Goal: Information Seeking & Learning: Learn about a topic

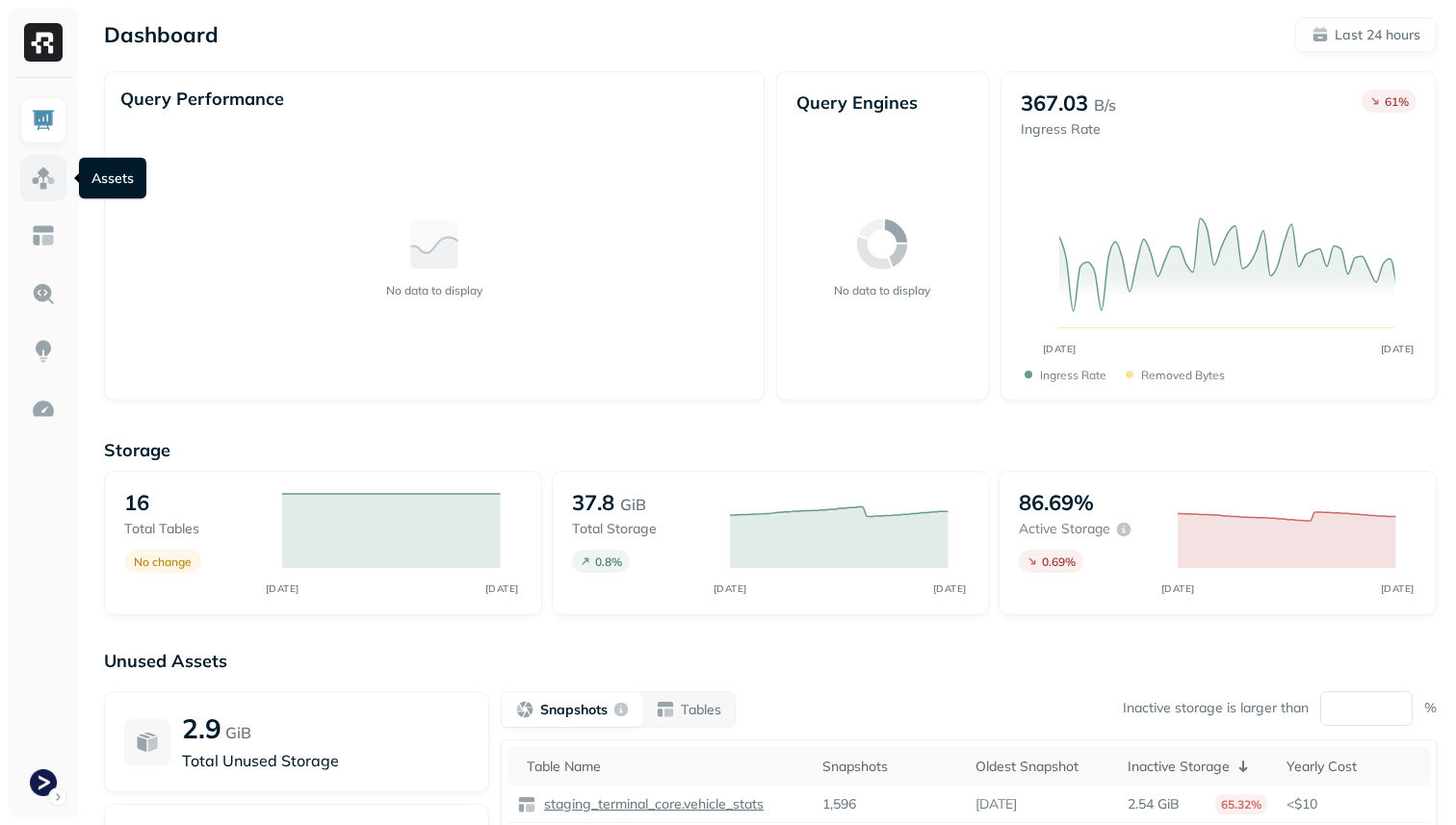
click at [56, 178] on link at bounding box center [43, 177] width 46 height 46
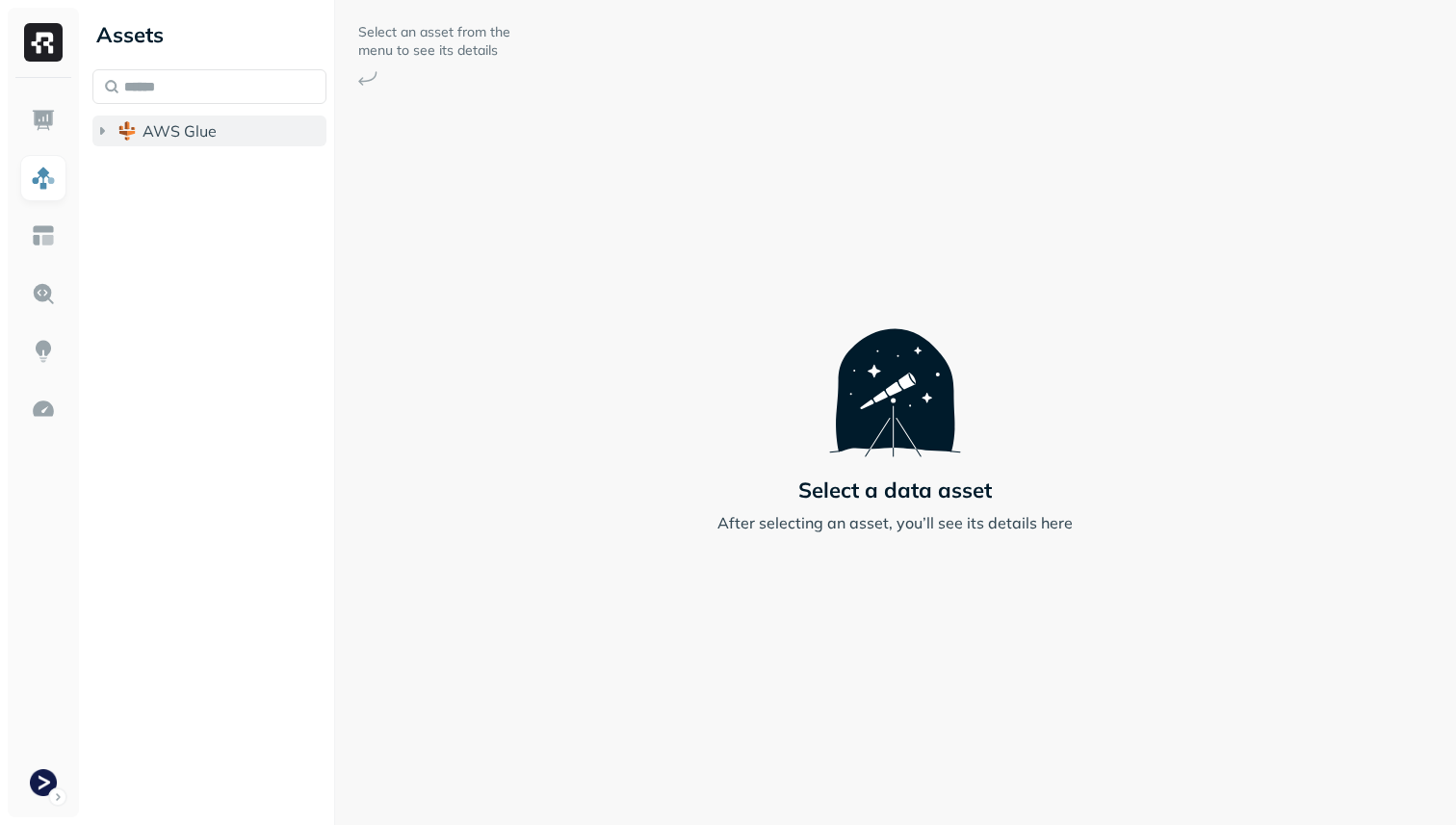
click at [173, 139] on span "AWS Glue" at bounding box center [179, 131] width 74 height 20
click at [181, 180] on button "staging_terminal_core" at bounding box center [219, 167] width 216 height 31
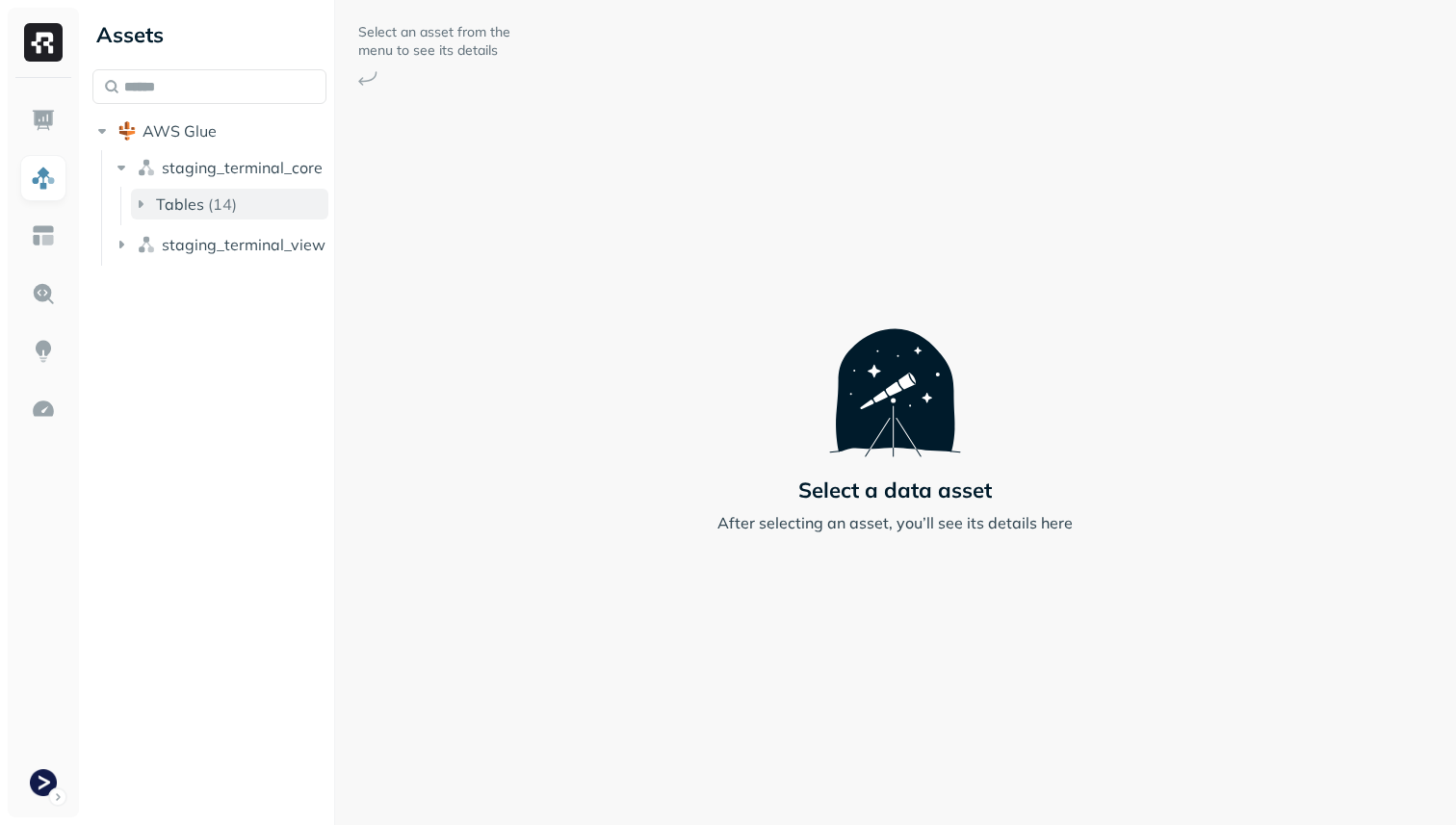
click at [195, 206] on span "Tables" at bounding box center [179, 204] width 48 height 20
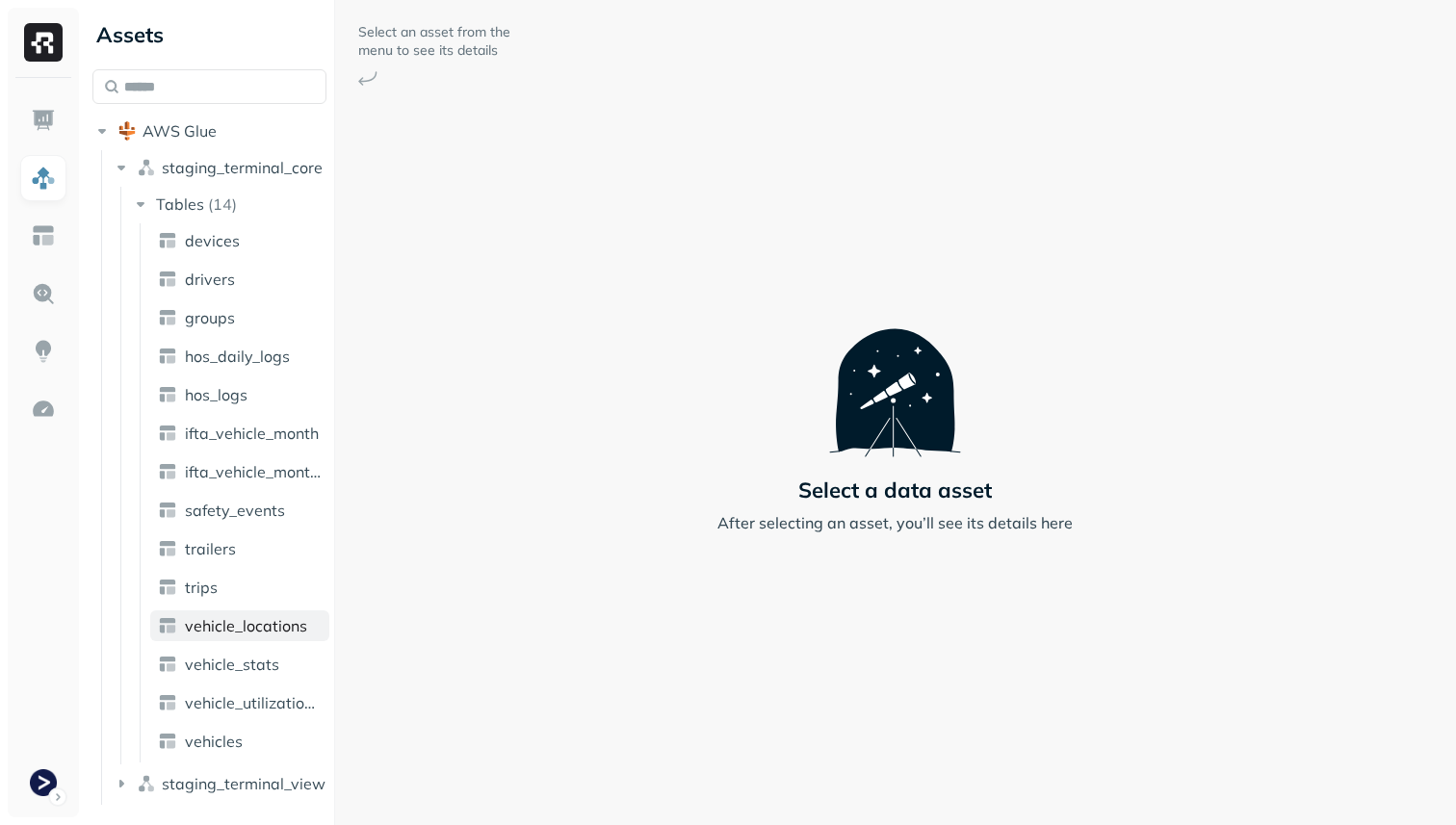
click at [266, 628] on span "vehicle_locations" at bounding box center [246, 626] width 122 height 20
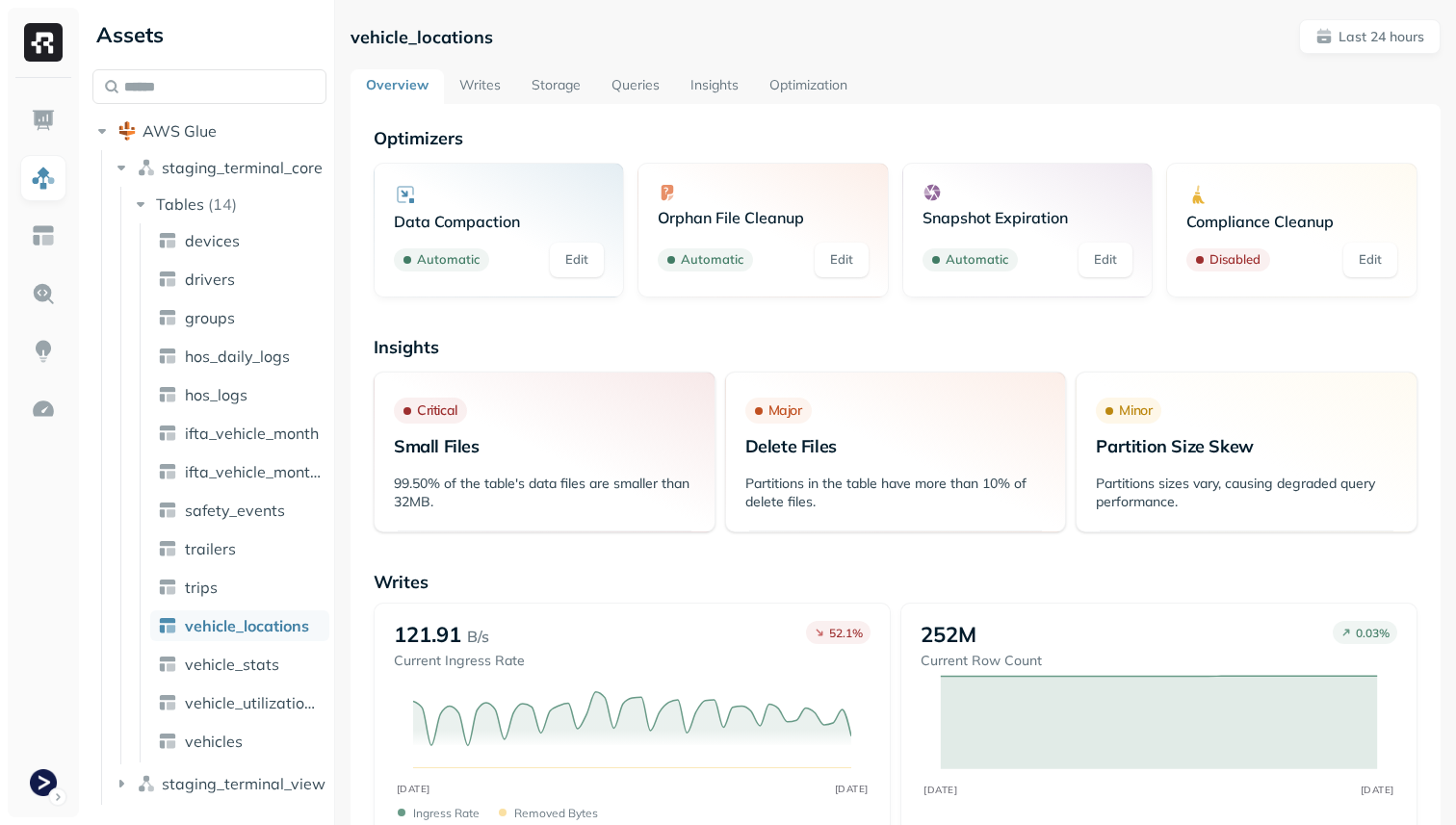
click at [559, 89] on link "Storage" at bounding box center [556, 86] width 80 height 34
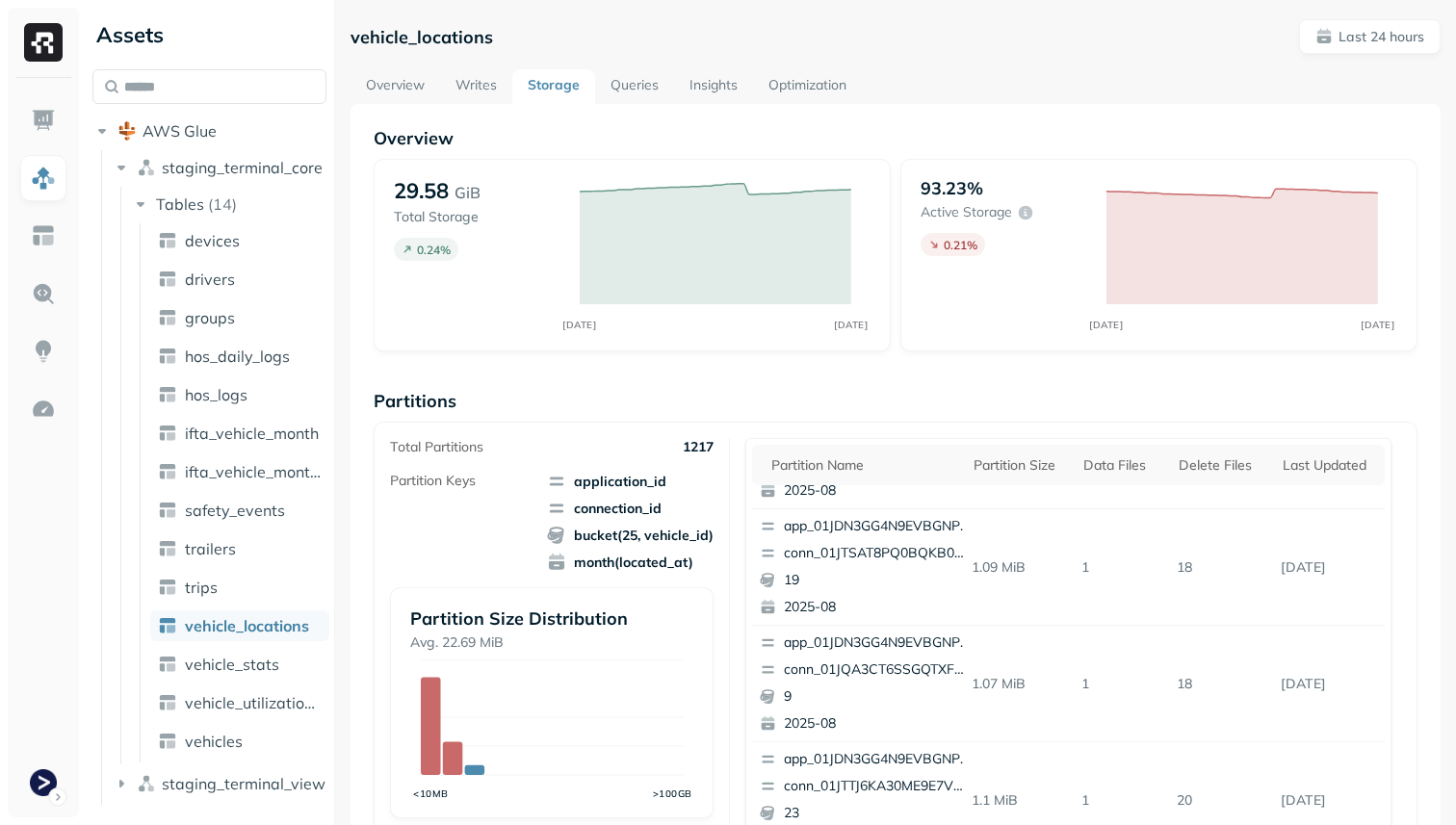
click at [815, 82] on link "Optimization" at bounding box center [807, 86] width 108 height 34
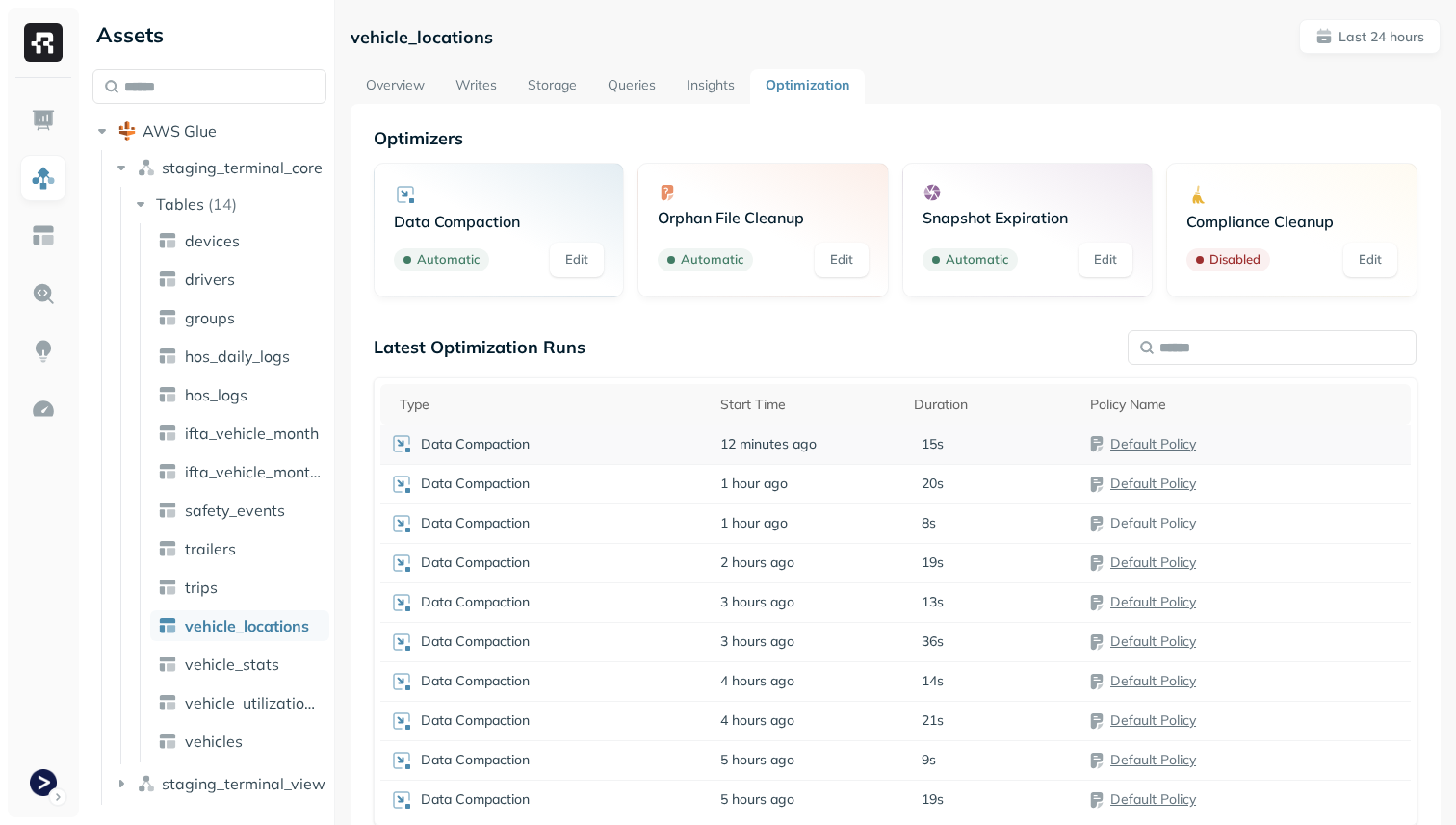
scroll to position [104, 0]
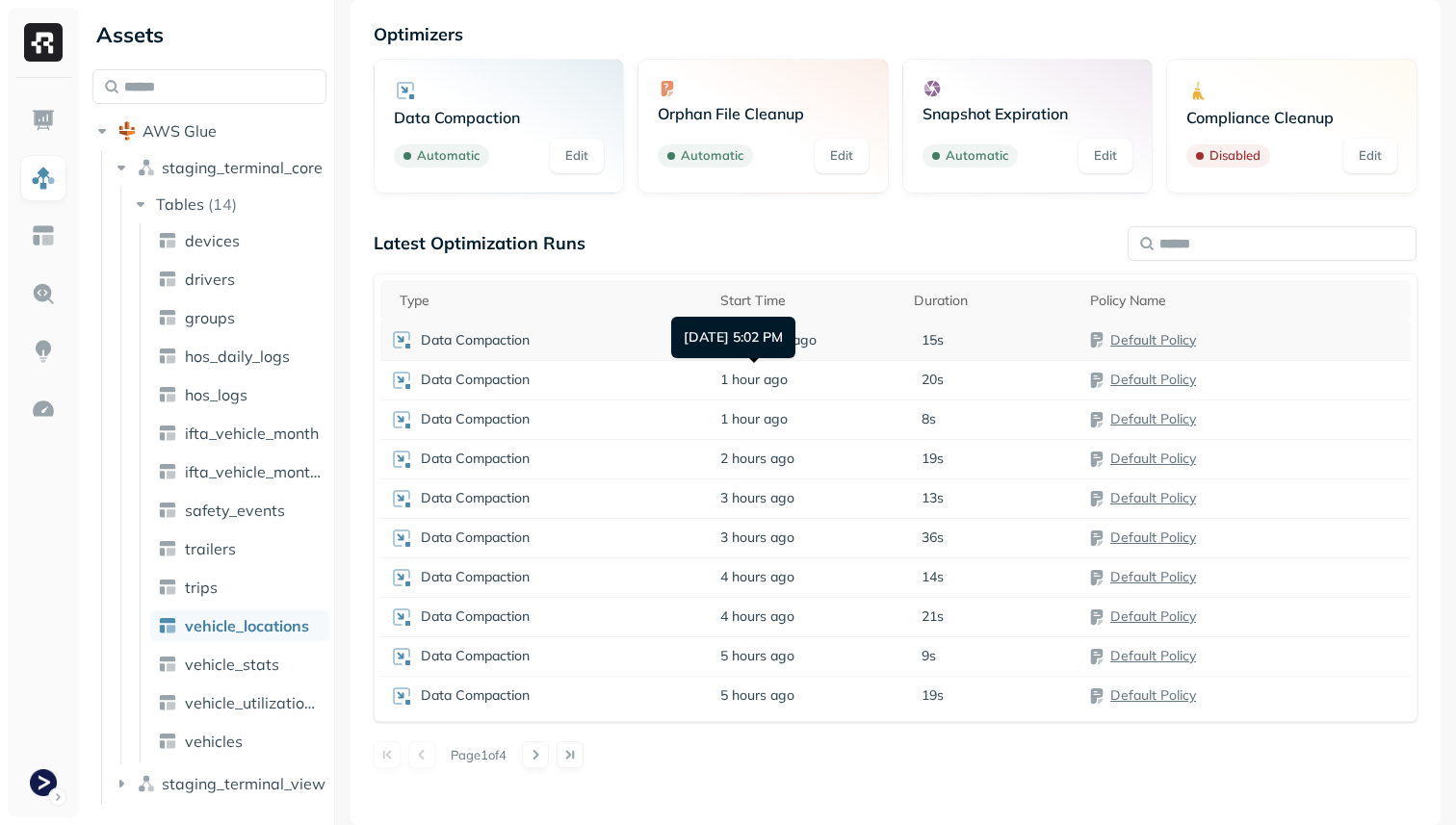
click at [729, 340] on div "[DATE] 5:02 PM [DATE] 5:02 PM" at bounding box center [733, 337] width 124 height 41
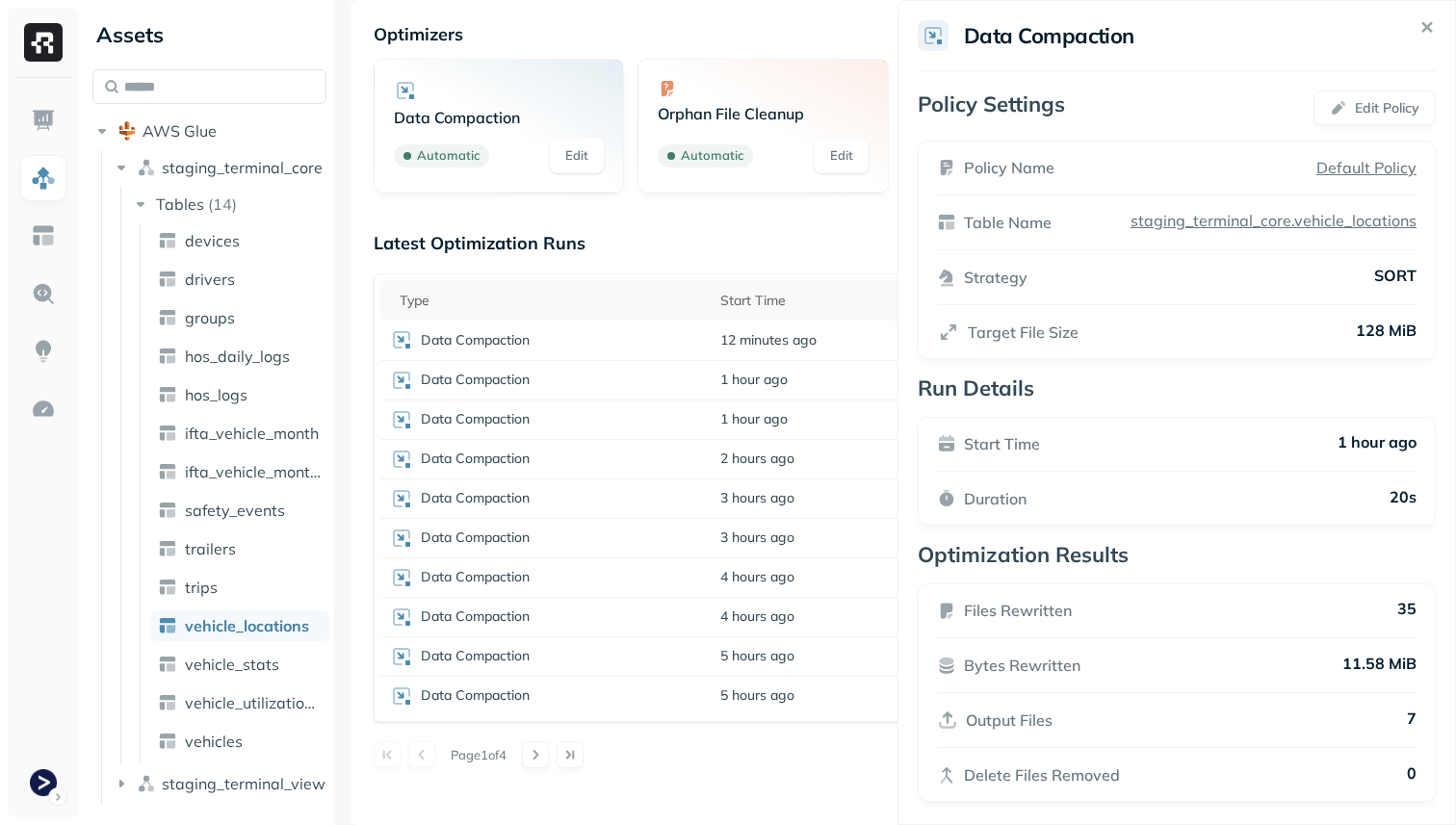
scroll to position [13, 0]
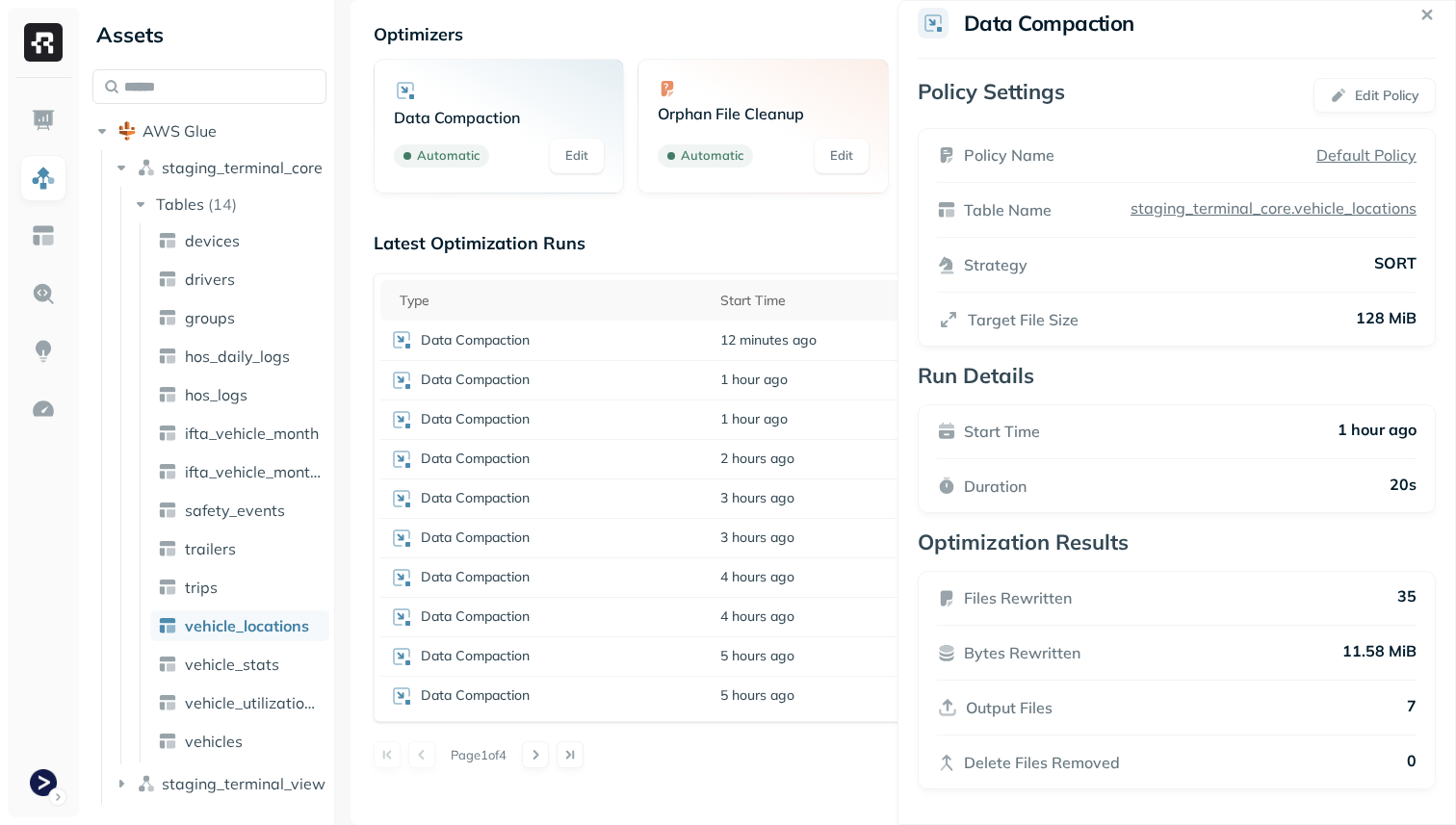
click at [831, 766] on html "Assets AWS Glue staging_terminal_core Tables ( 14 ) devices drivers groups hos_…" at bounding box center [728, 412] width 1456 height 825
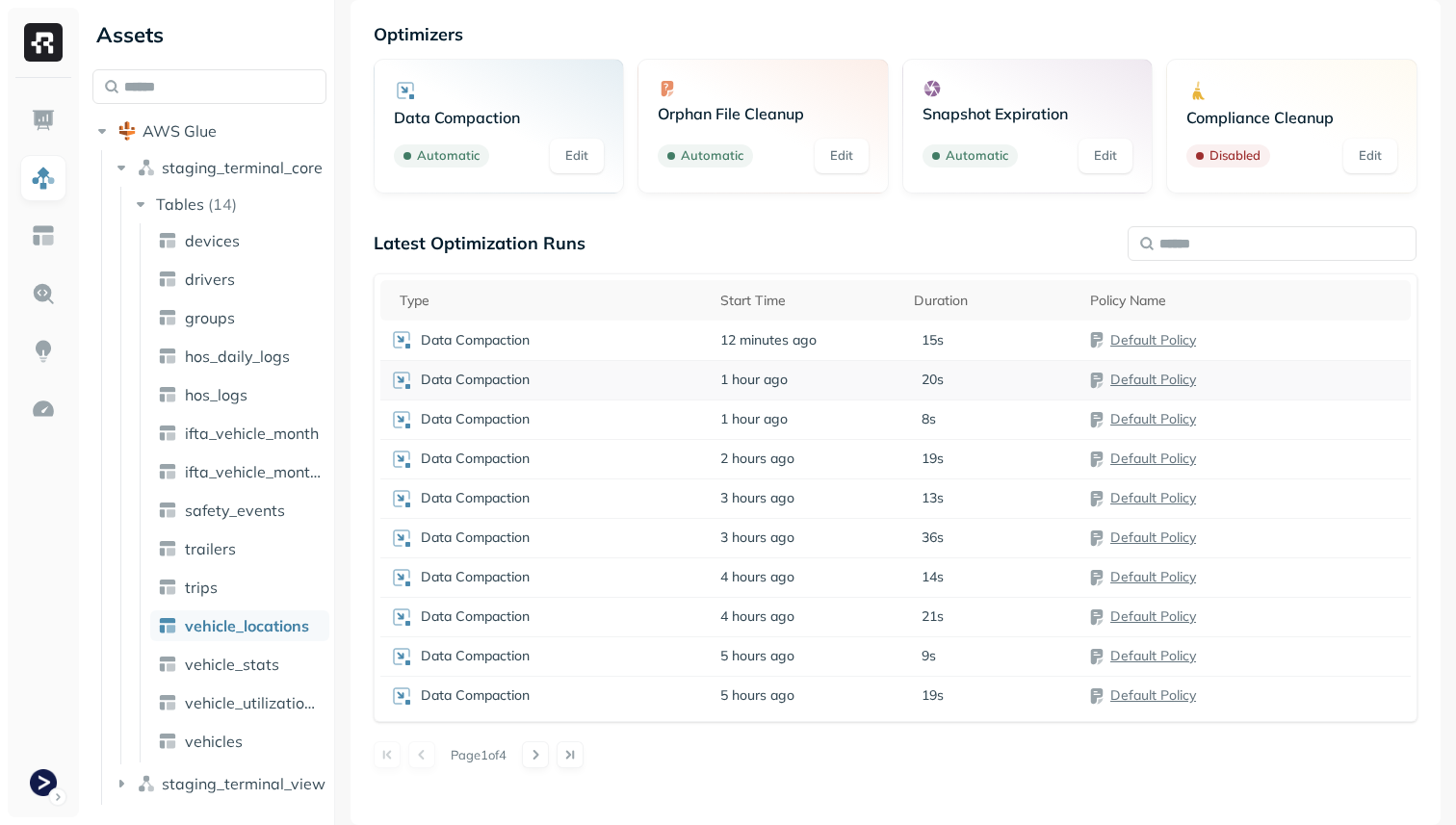
click at [648, 388] on div "Data Compaction" at bounding box center [546, 379] width 312 height 23
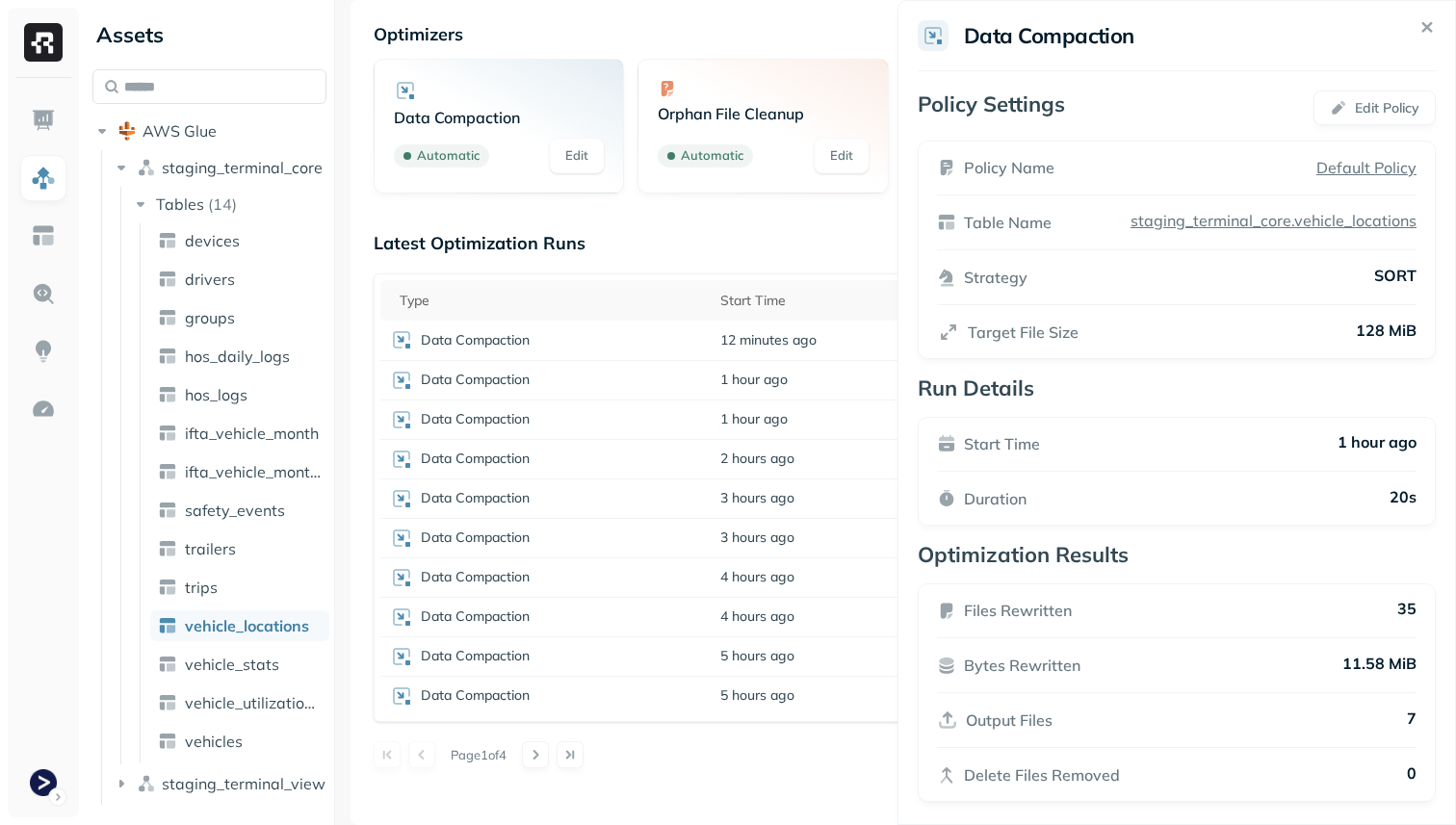
click at [783, 801] on html "Assets AWS Glue staging_terminal_core Tables ( 14 ) devices drivers groups hos_…" at bounding box center [728, 412] width 1456 height 825
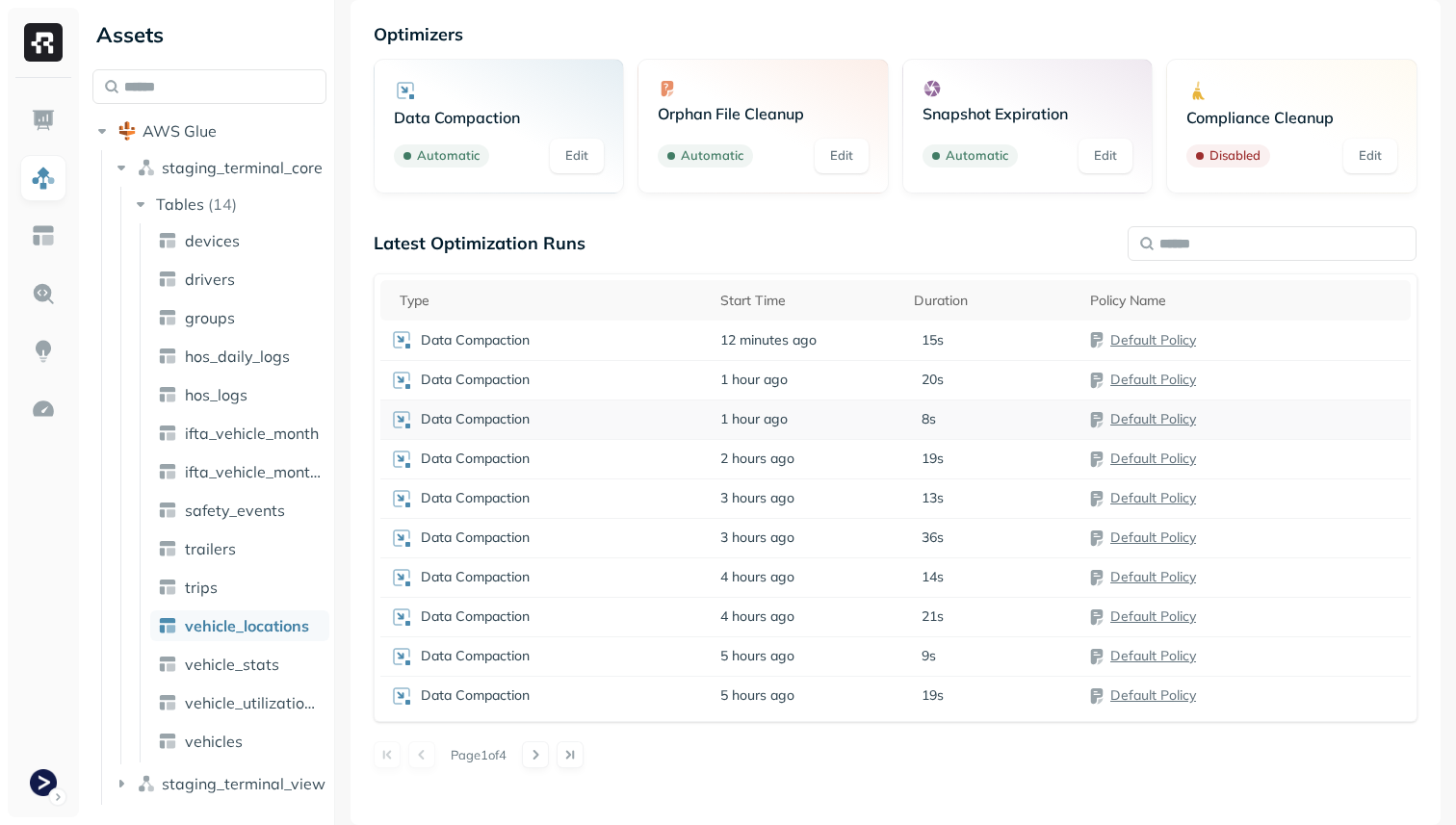
click at [690, 420] on div "Data Compaction" at bounding box center [546, 419] width 312 height 23
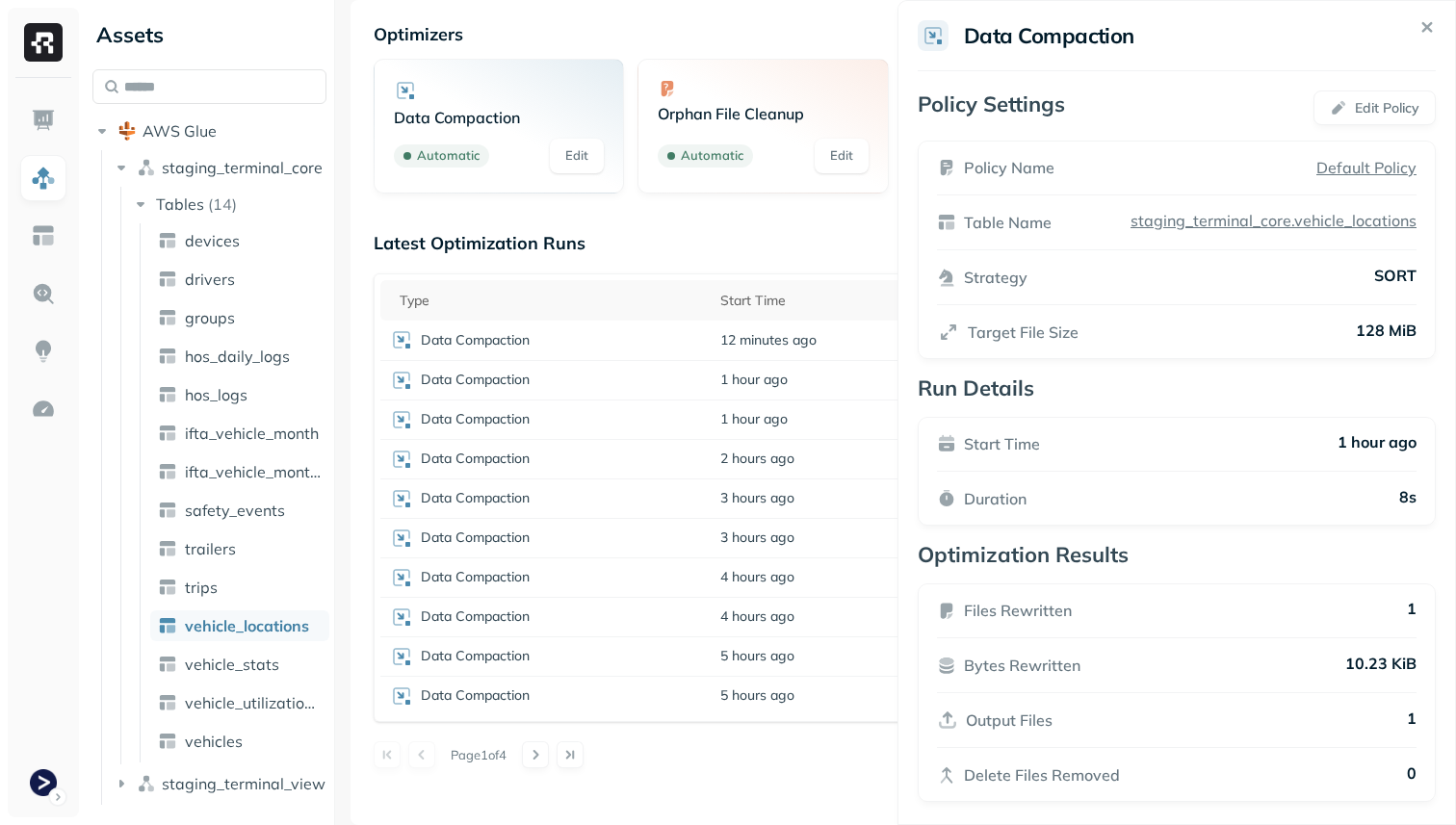
click at [846, 788] on html "Assets AWS Glue staging_terminal_core Tables ( 14 ) devices drivers groups hos_…" at bounding box center [728, 412] width 1456 height 825
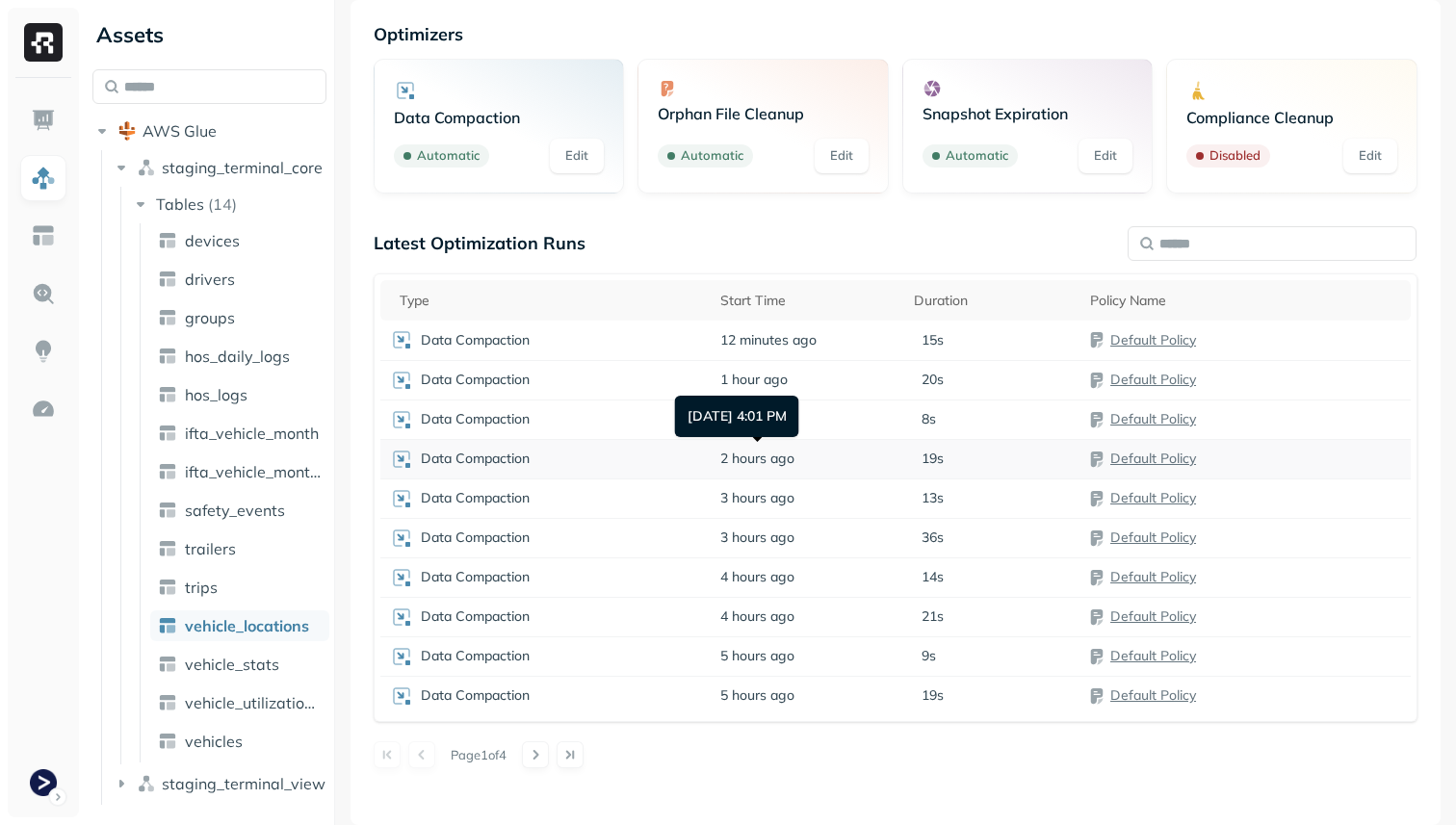
click at [761, 466] on span "2 hours ago" at bounding box center [757, 458] width 74 height 19
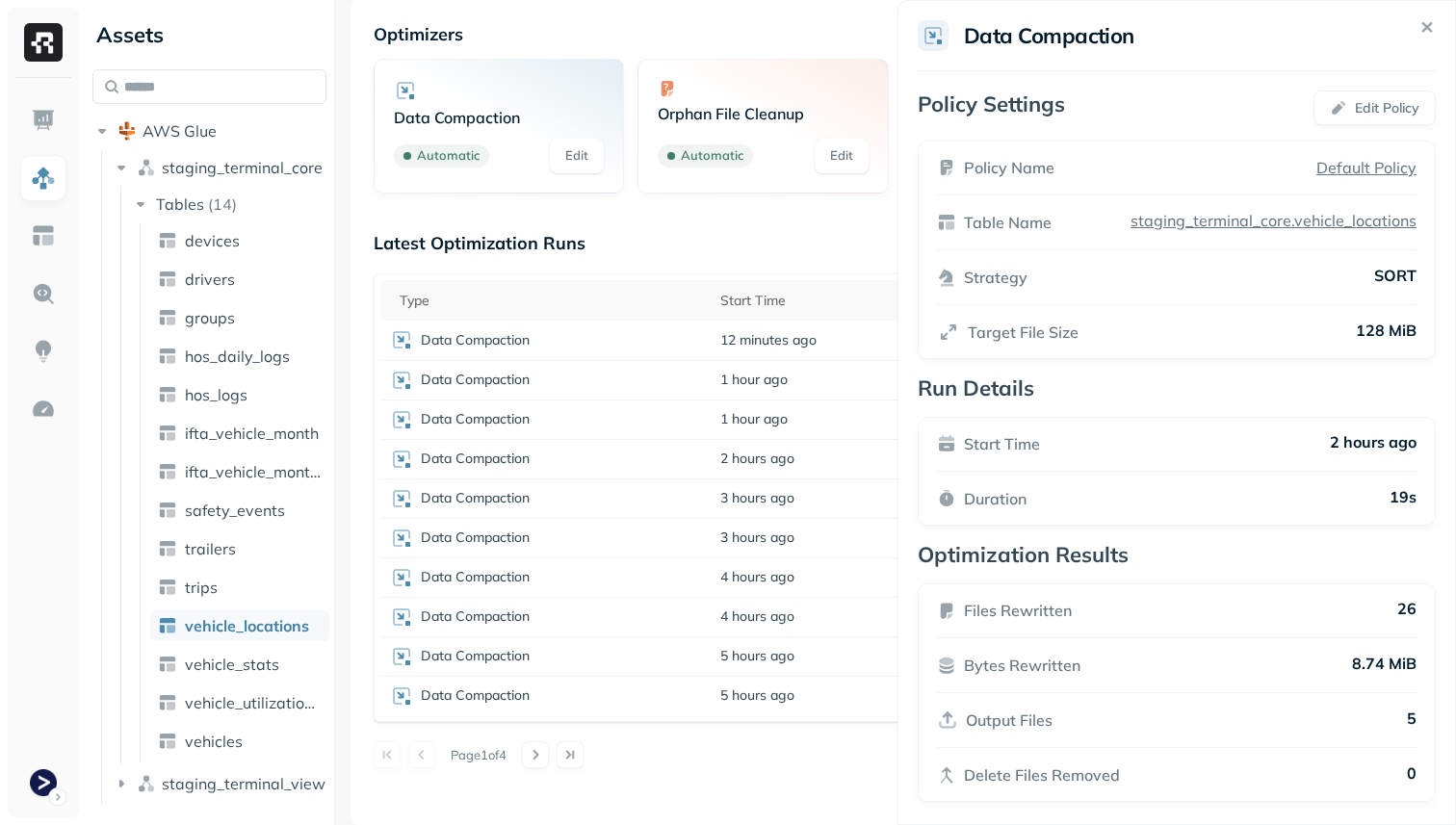
click at [1042, 619] on p "Files Rewritten" at bounding box center [1017, 610] width 107 height 23
click at [1038, 615] on p "Files Rewritten" at bounding box center [1017, 610] width 107 height 23
click at [975, 615] on p "Files Rewritten" at bounding box center [1017, 610] width 107 height 23
click at [952, 615] on icon at bounding box center [947, 611] width 20 height 21
click at [949, 614] on icon at bounding box center [949, 615] width 6 height 6
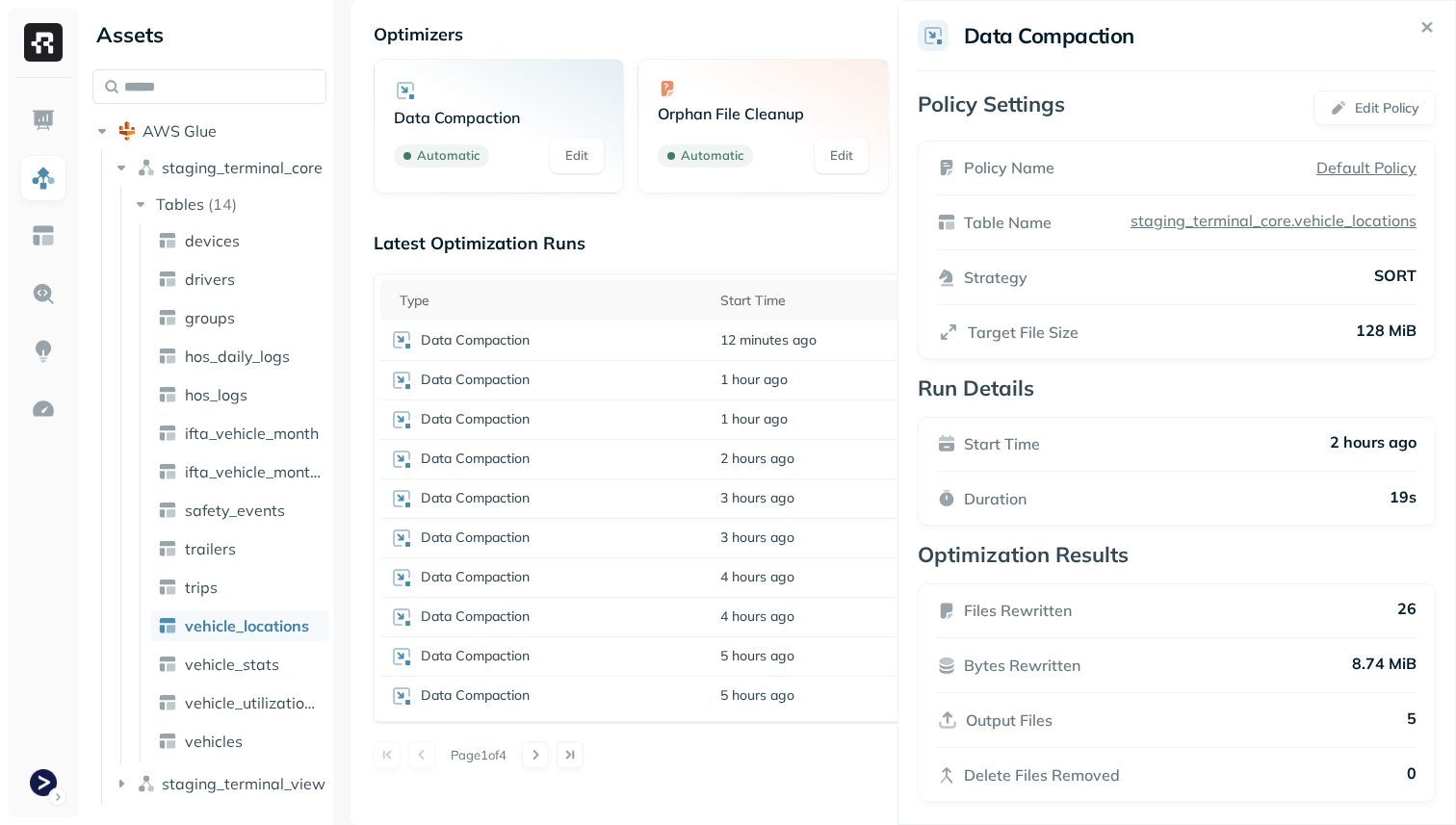
click at [989, 614] on p "Files Rewritten" at bounding box center [1017, 610] width 107 height 23
click at [1002, 670] on p "Bytes Rewritten" at bounding box center [1022, 664] width 116 height 23
click at [1056, 670] on p "Bytes Rewritten" at bounding box center [1022, 664] width 116 height 23
click at [969, 727] on p "Output Files" at bounding box center [1009, 720] width 87 height 23
click at [973, 767] on p "Delete Files Removed" at bounding box center [1042, 775] width 156 height 23
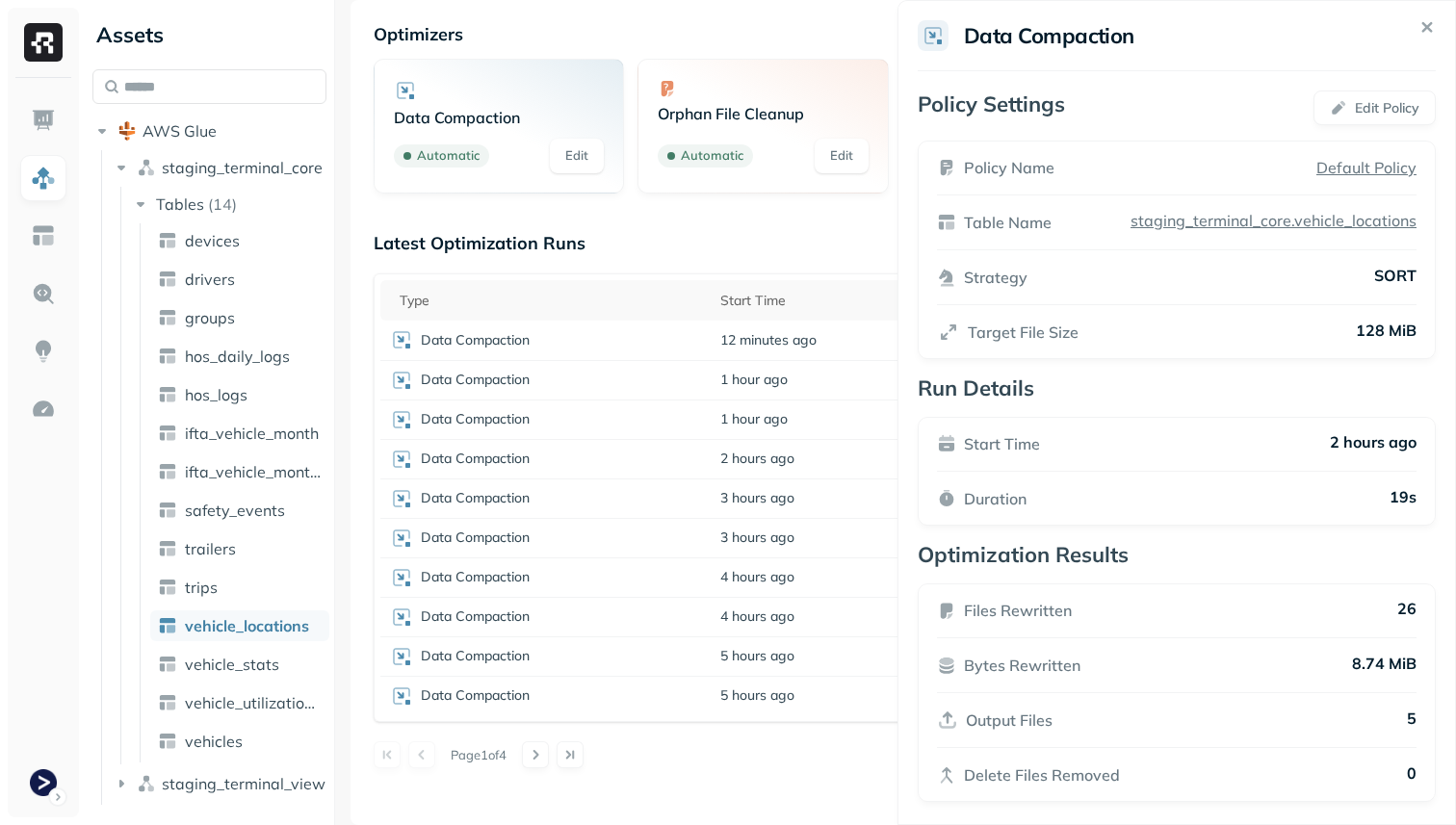
click at [818, 722] on html "Assets AWS Glue staging_terminal_core Tables ( 14 ) devices drivers groups hos_…" at bounding box center [728, 412] width 1456 height 825
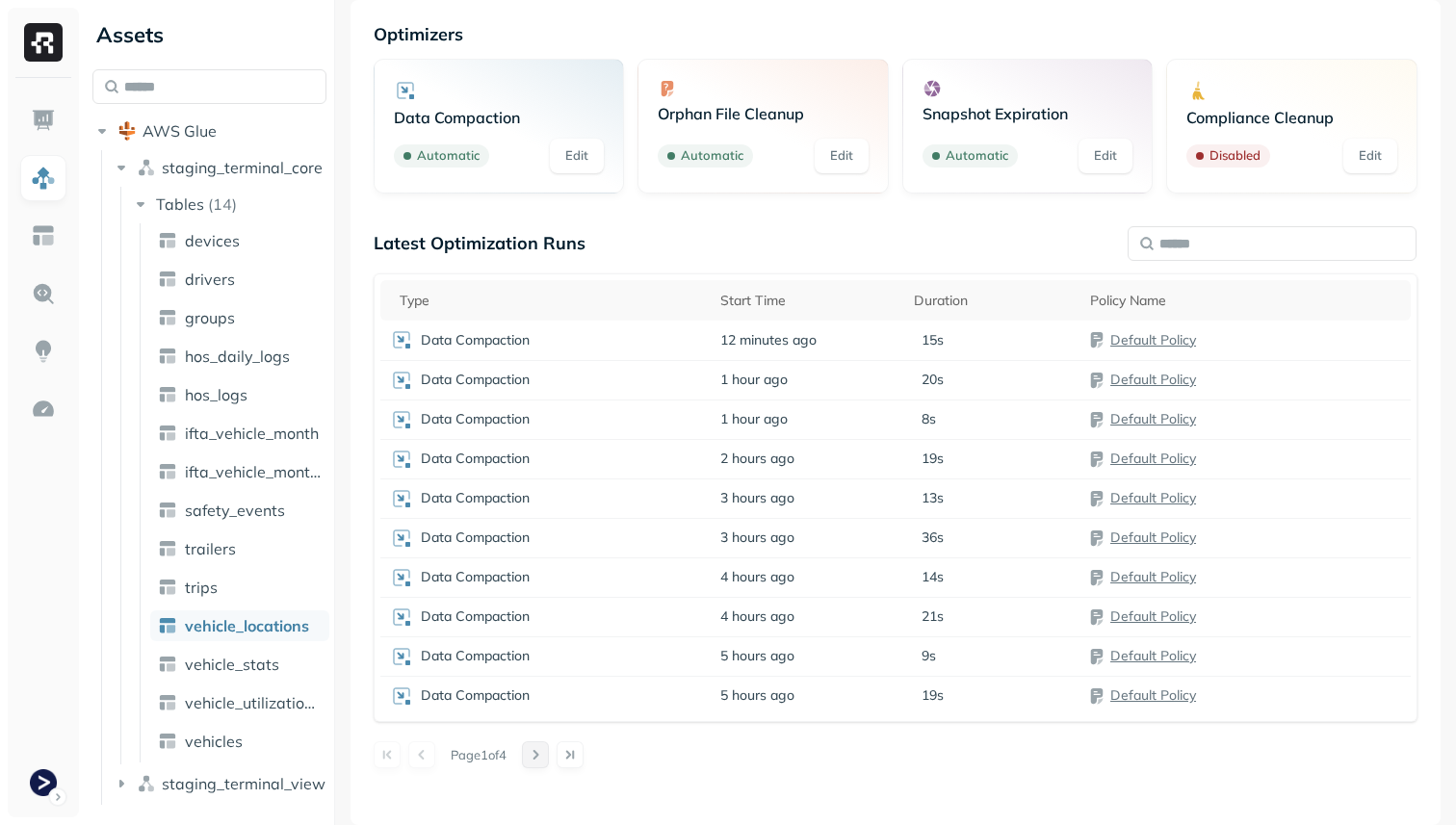
click at [540, 752] on button at bounding box center [535, 754] width 27 height 27
click at [540, 752] on div "Latest Optimization Runs Type Start Time Duration Policy Name Data Compaction 1…" at bounding box center [895, 499] width 1044 height 535
click at [535, 706] on div at bounding box center [553, 715] width 62 height 27
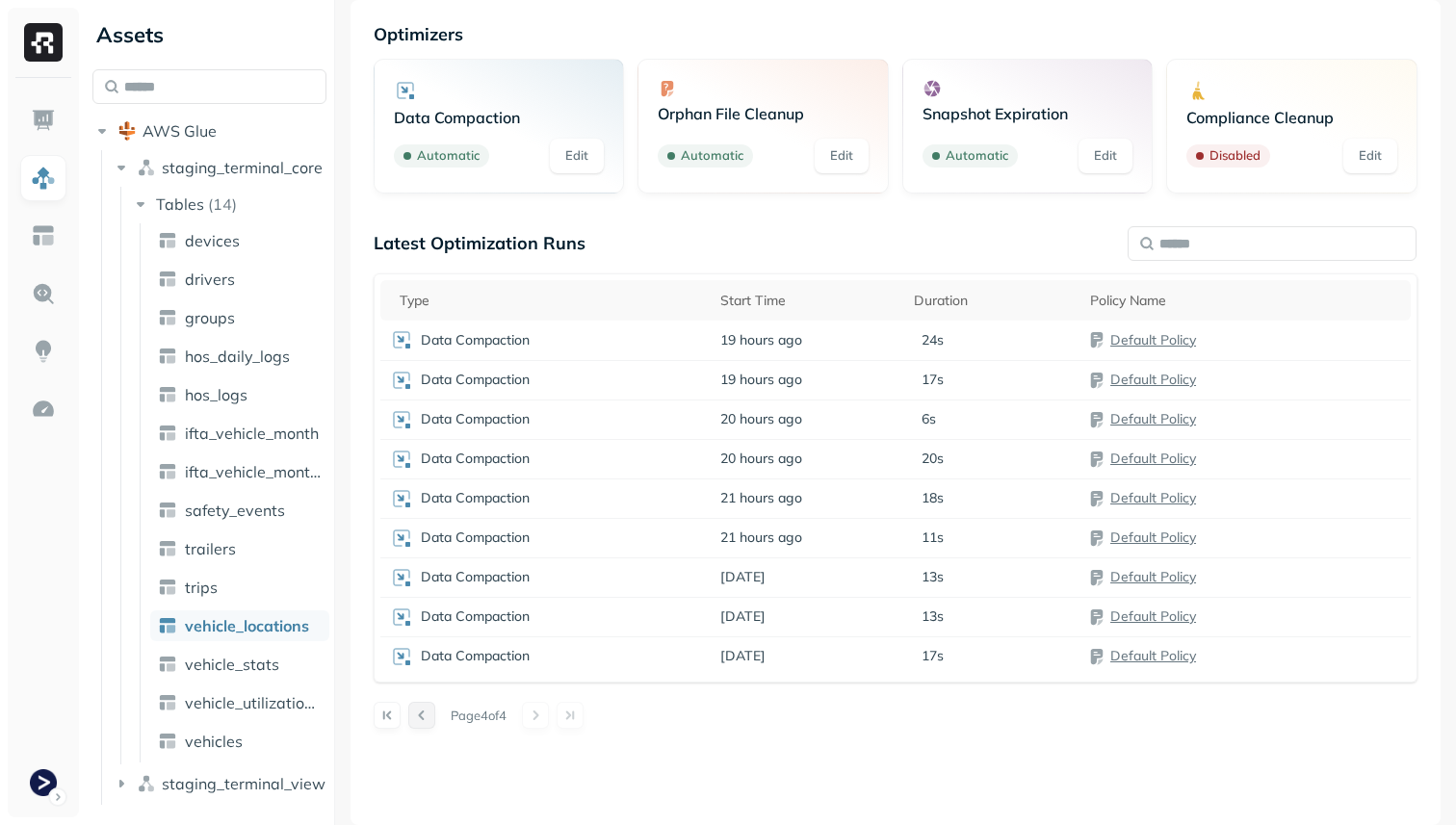
click at [427, 710] on button at bounding box center [421, 715] width 27 height 27
click at [427, 710] on td "Data Compaction" at bounding box center [545, 696] width 330 height 39
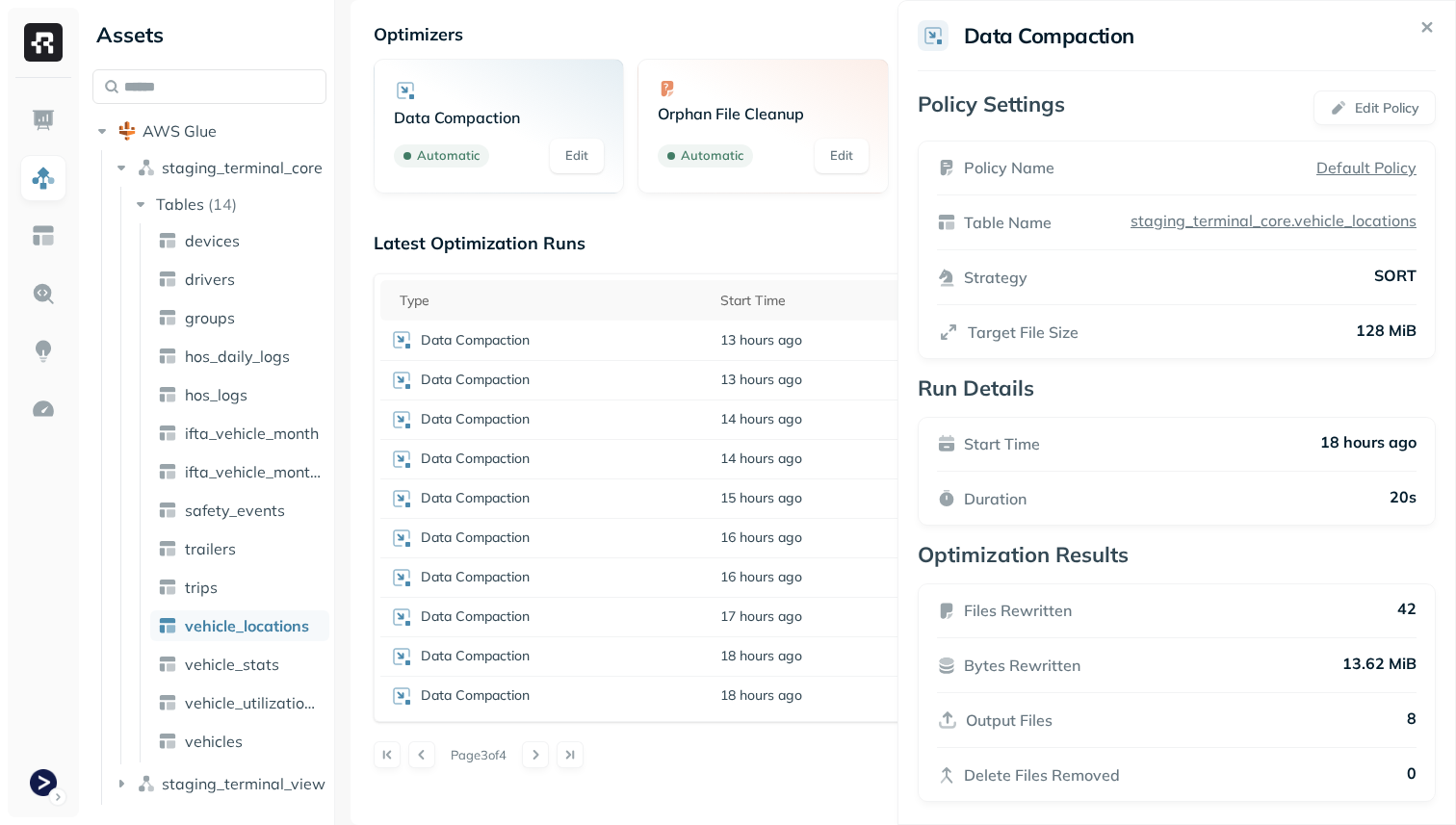
click at [430, 762] on html "Assets AWS Glue staging_terminal_core Tables ( 14 ) devices drivers groups hos_…" at bounding box center [728, 412] width 1456 height 825
click at [428, 760] on button at bounding box center [421, 754] width 27 height 27
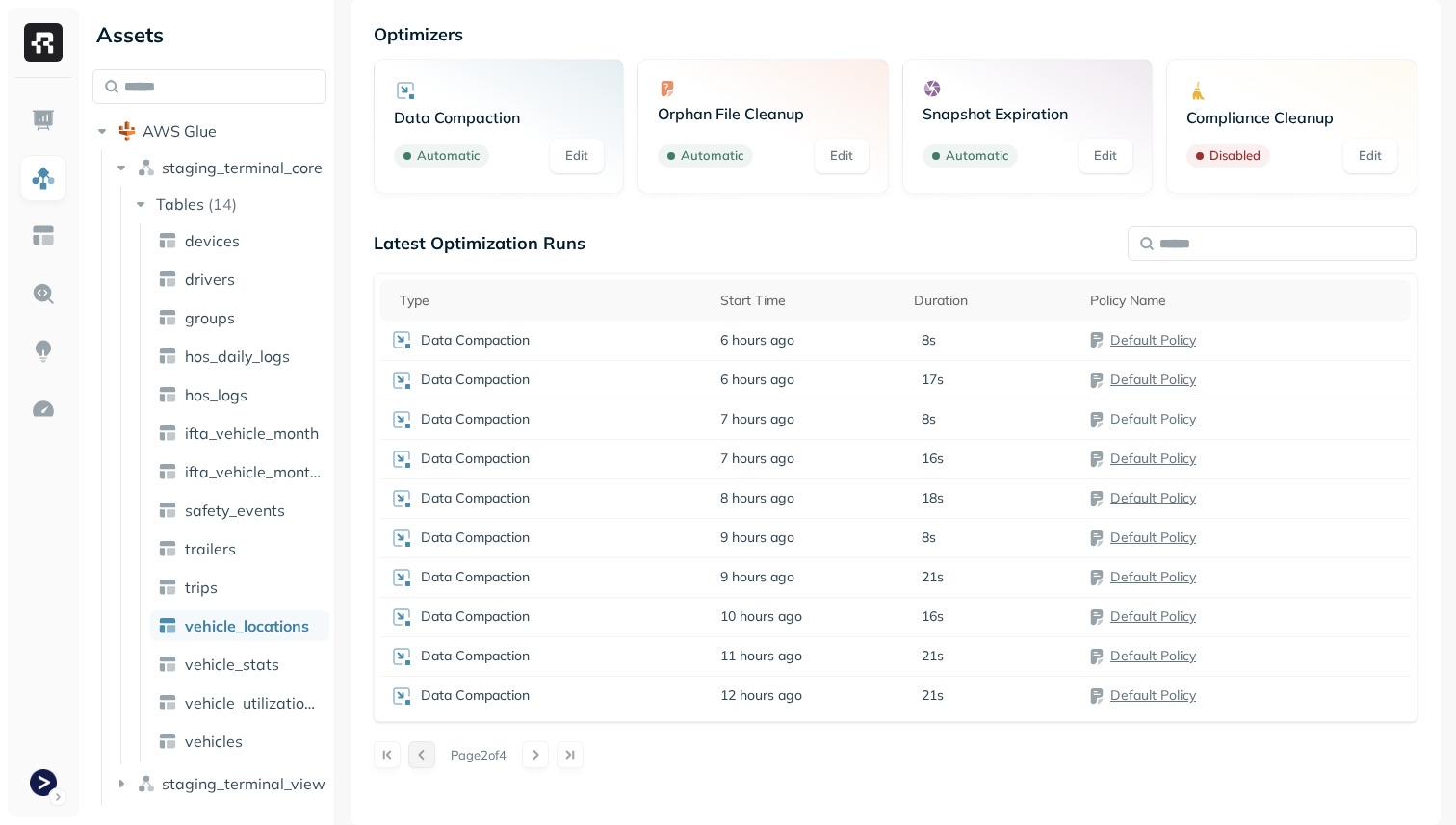
click at [428, 760] on button at bounding box center [421, 754] width 27 height 27
click at [428, 760] on div at bounding box center [404, 754] width 62 height 27
click at [511, 337] on p "Data Compaction" at bounding box center [475, 340] width 108 height 19
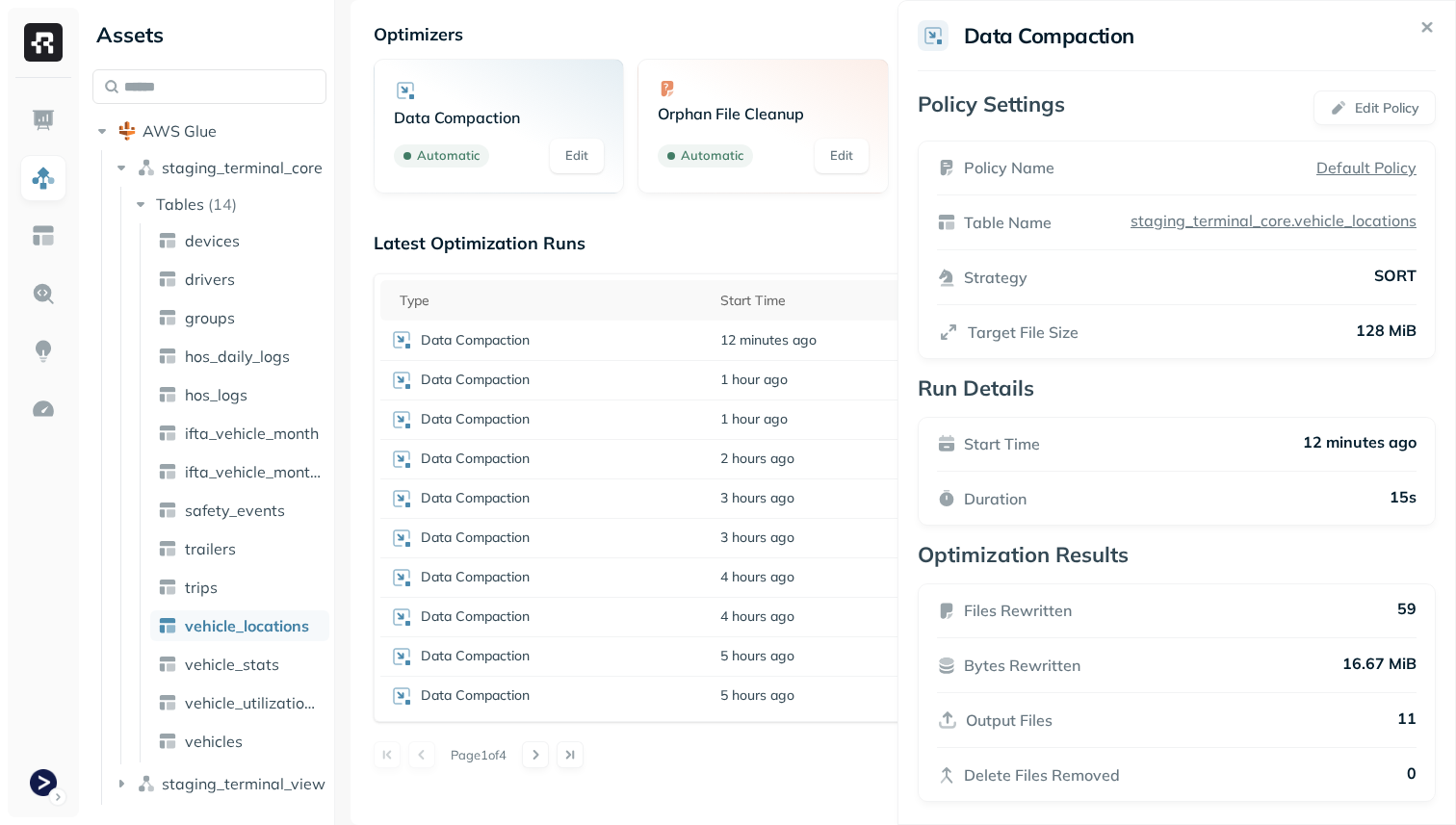
click at [1032, 446] on p "Start Time" at bounding box center [1002, 444] width 76 height 23
click at [1054, 338] on p "Target File Size" at bounding box center [1023, 331] width 110 height 23
click at [1012, 288] on p "Strategy" at bounding box center [996, 277] width 63 height 23
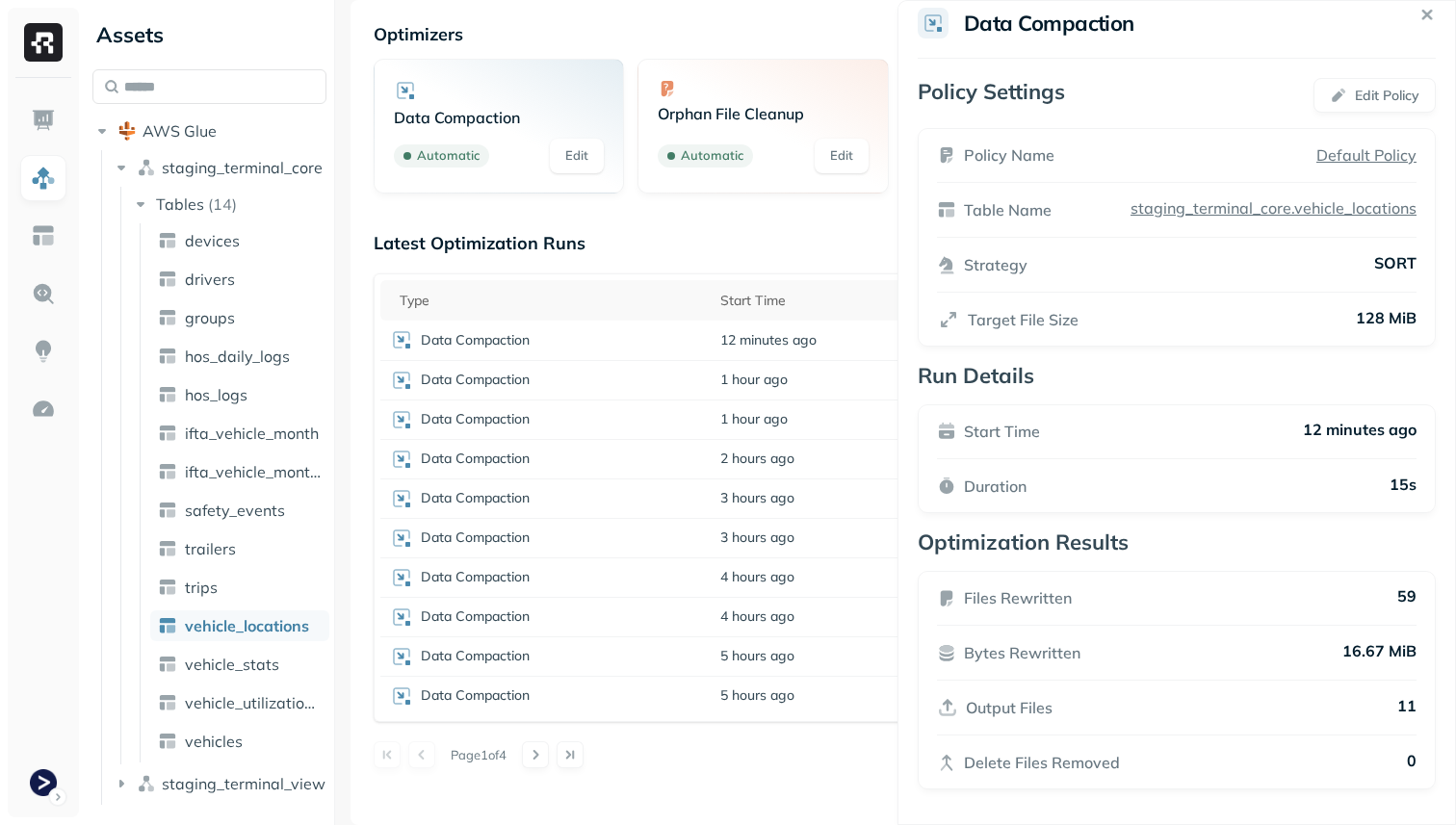
click at [1048, 697] on p "Output Files" at bounding box center [1009, 707] width 87 height 23
click at [799, 764] on html "Assets AWS Glue staging_terminal_core Tables ( 14 ) devices drivers groups hos_…" at bounding box center [728, 412] width 1456 height 825
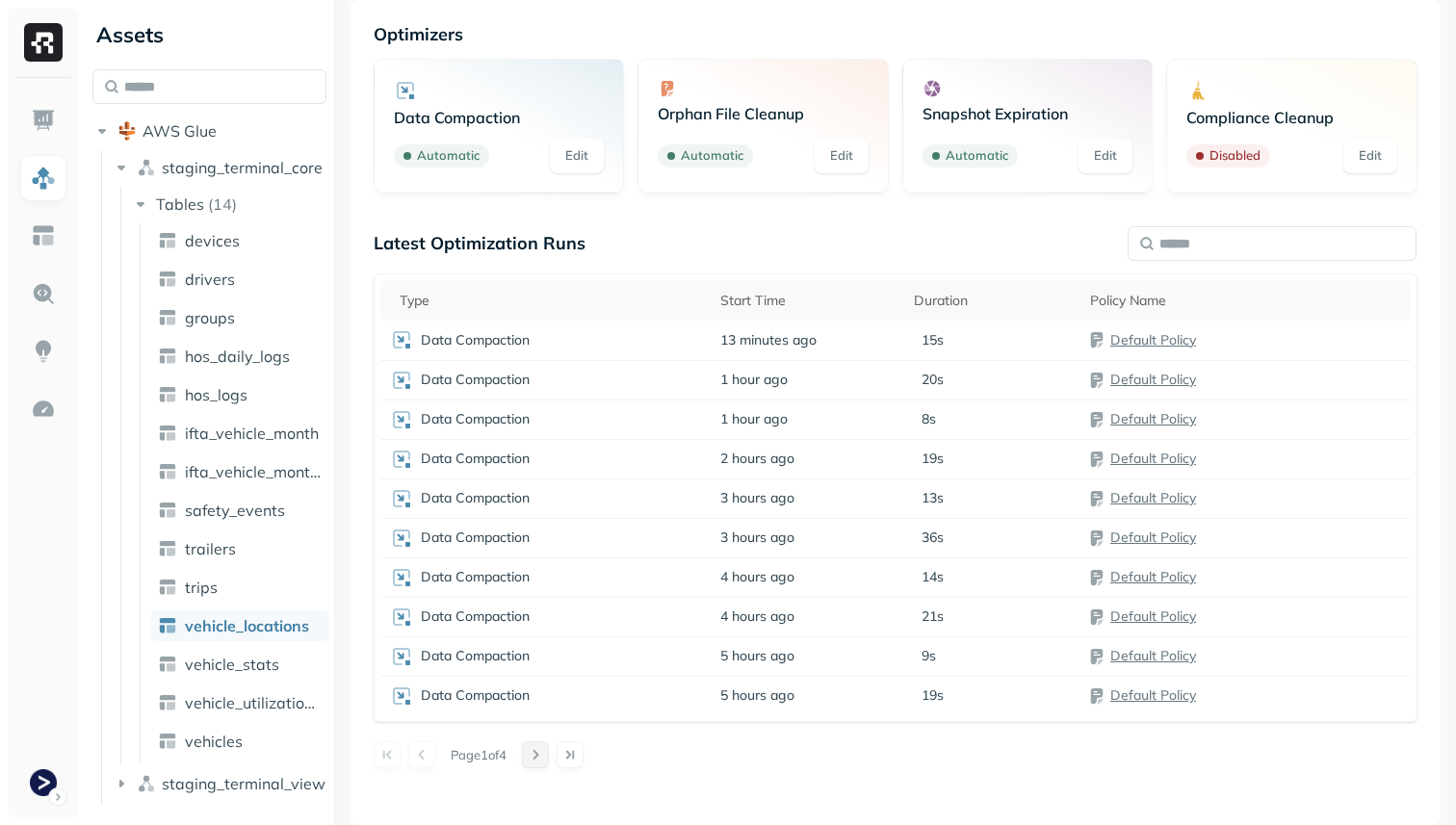
click at [549, 743] on button at bounding box center [535, 754] width 27 height 27
click at [550, 743] on div "Latest Optimization Runs Type Start Time Duration Policy Name Data Compaction 1…" at bounding box center [895, 499] width 1044 height 535
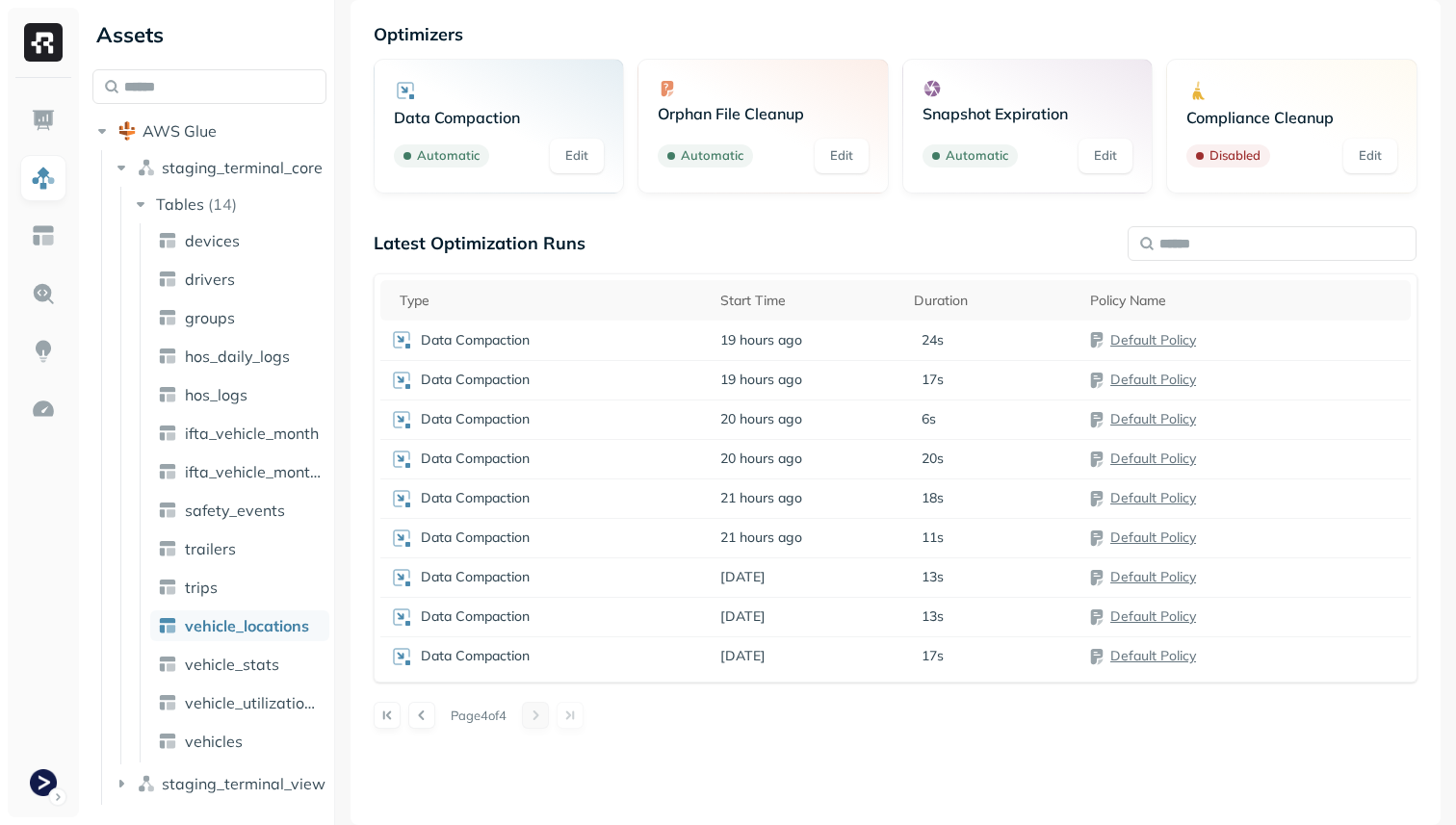
click at [550, 743] on div "Latest Optimization Runs Type Start Time Duration Policy Name Data Compaction 1…" at bounding box center [895, 499] width 1044 height 535
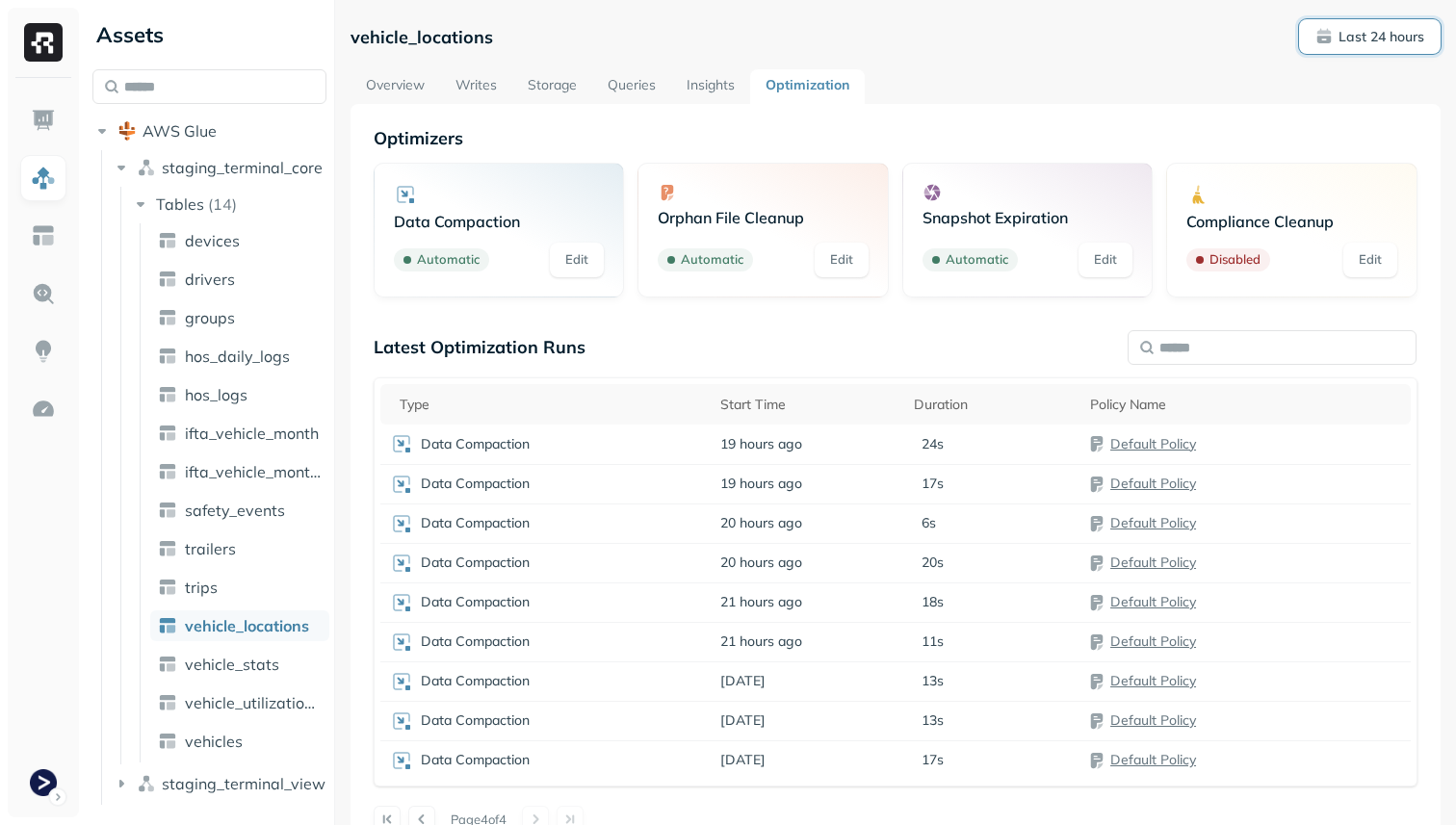
click at [1345, 38] on p "Last 24 hours" at bounding box center [1381, 36] width 86 height 19
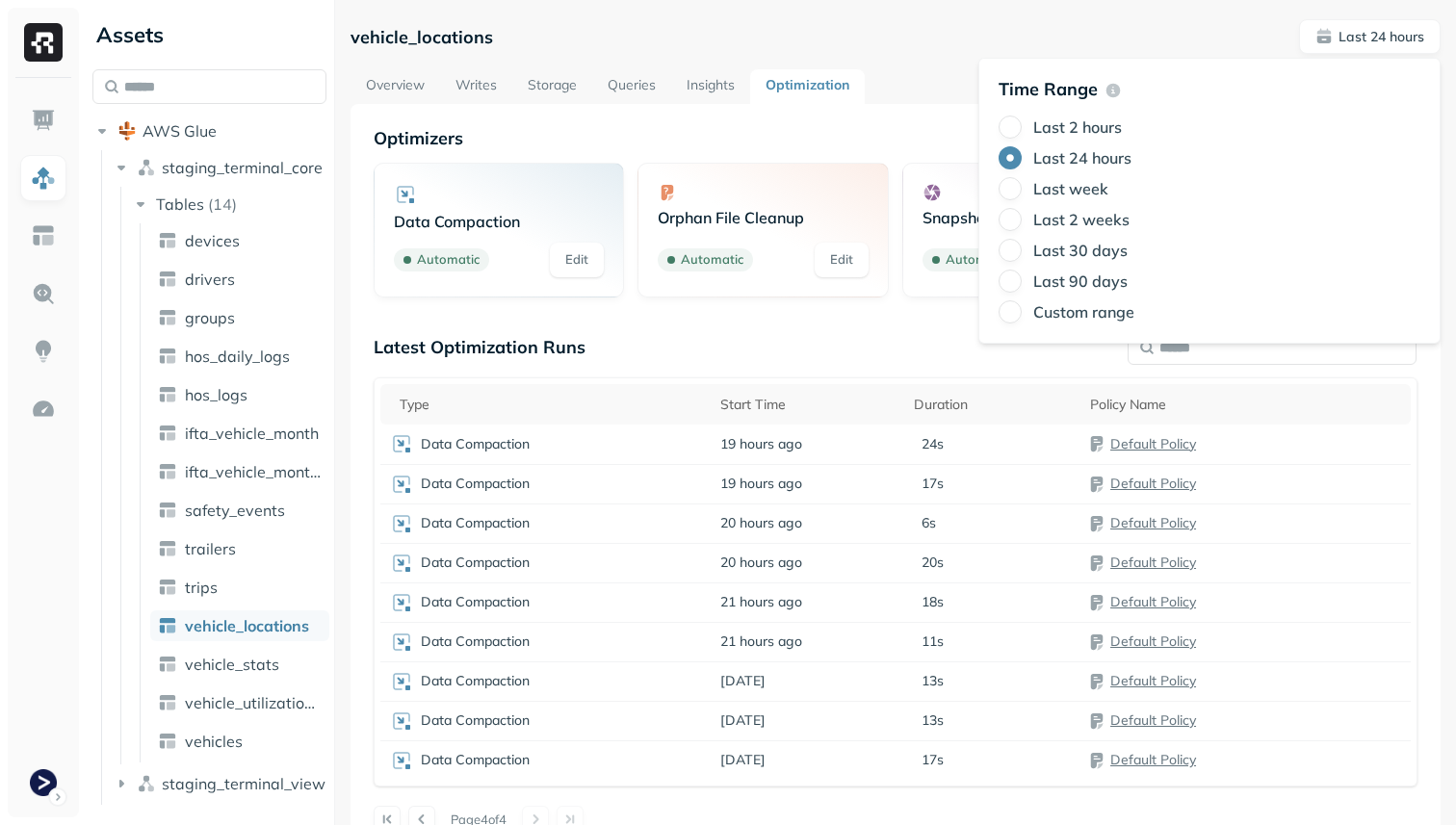
click at [1121, 219] on label "Last 2 weeks" at bounding box center [1081, 220] width 97 height 20
click at [1022, 219] on button "Last 2 weeks" at bounding box center [1009, 219] width 23 height 23
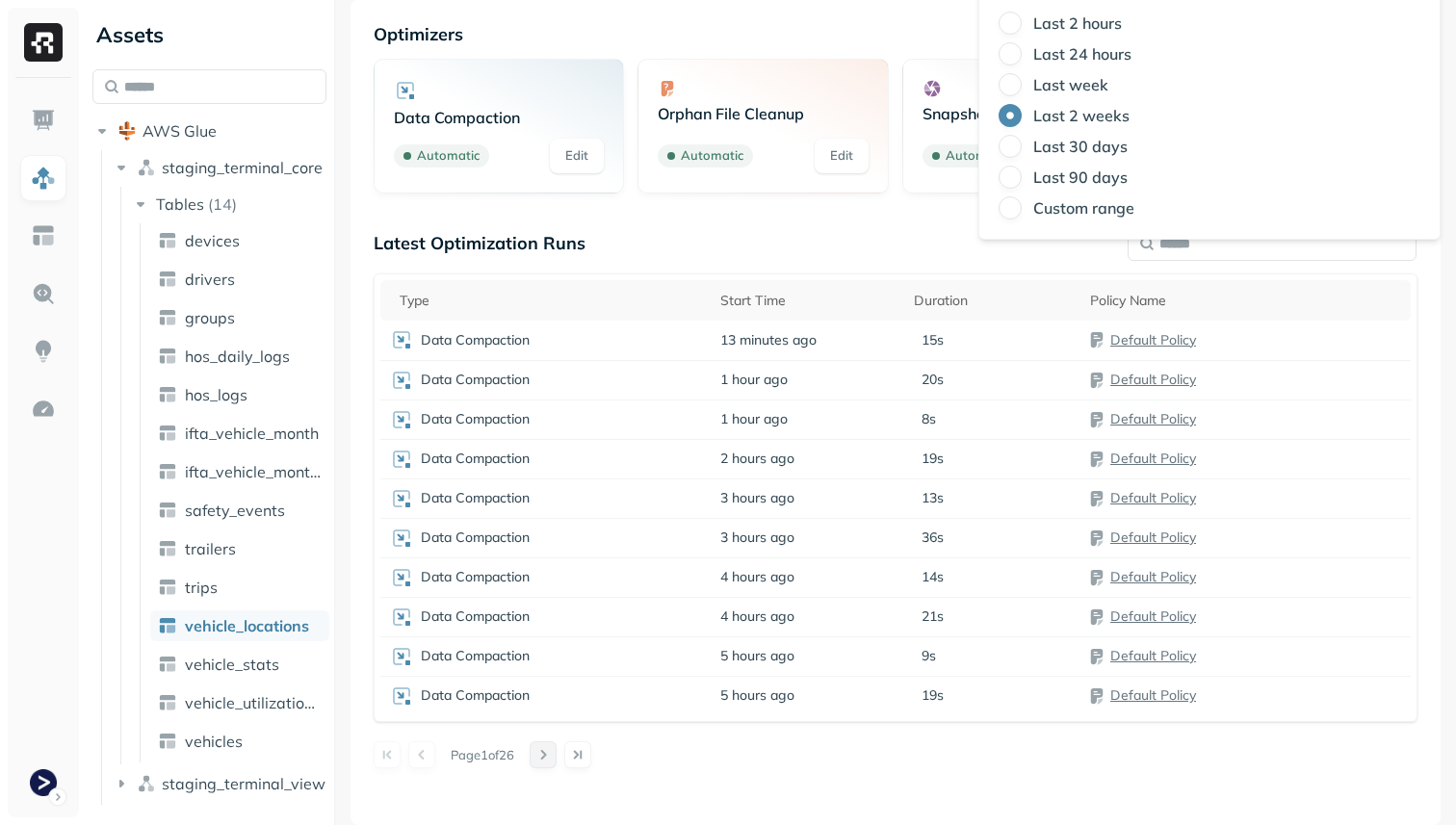
click at [557, 756] on button at bounding box center [542, 754] width 27 height 27
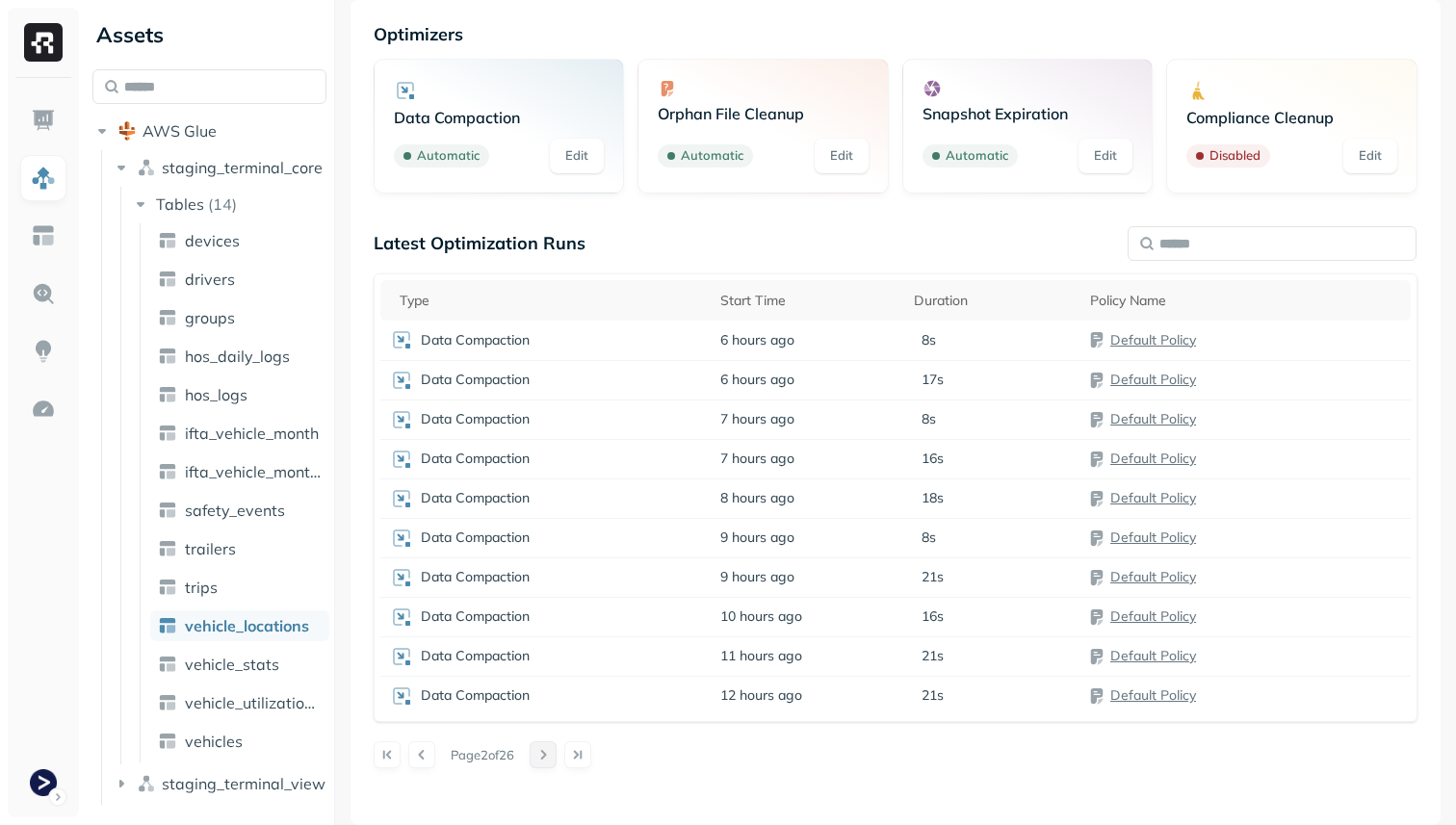
click at [557, 756] on button at bounding box center [542, 754] width 27 height 27
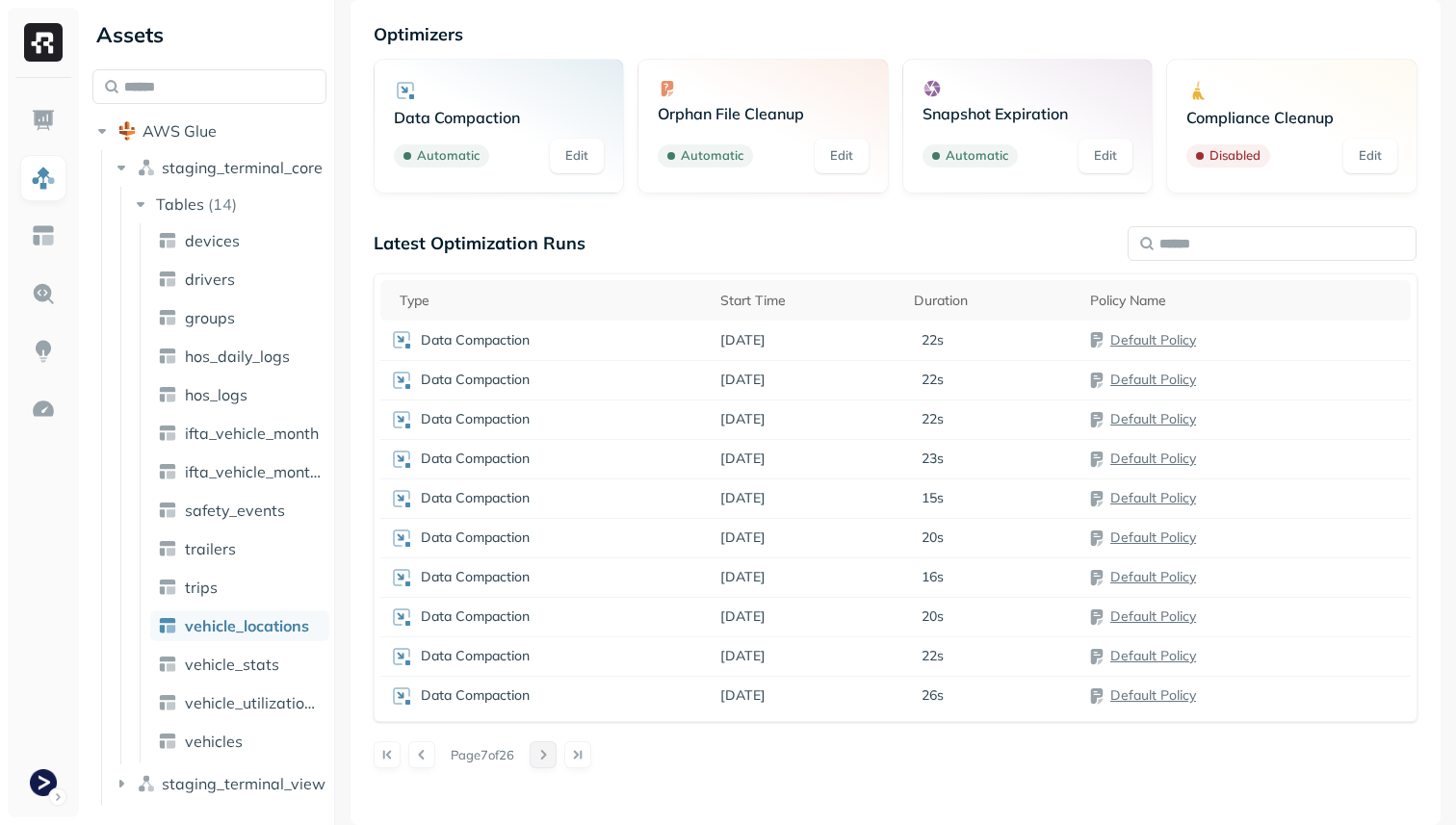
click at [557, 756] on button at bounding box center [542, 754] width 27 height 27
click at [557, 756] on button at bounding box center [550, 754] width 27 height 27
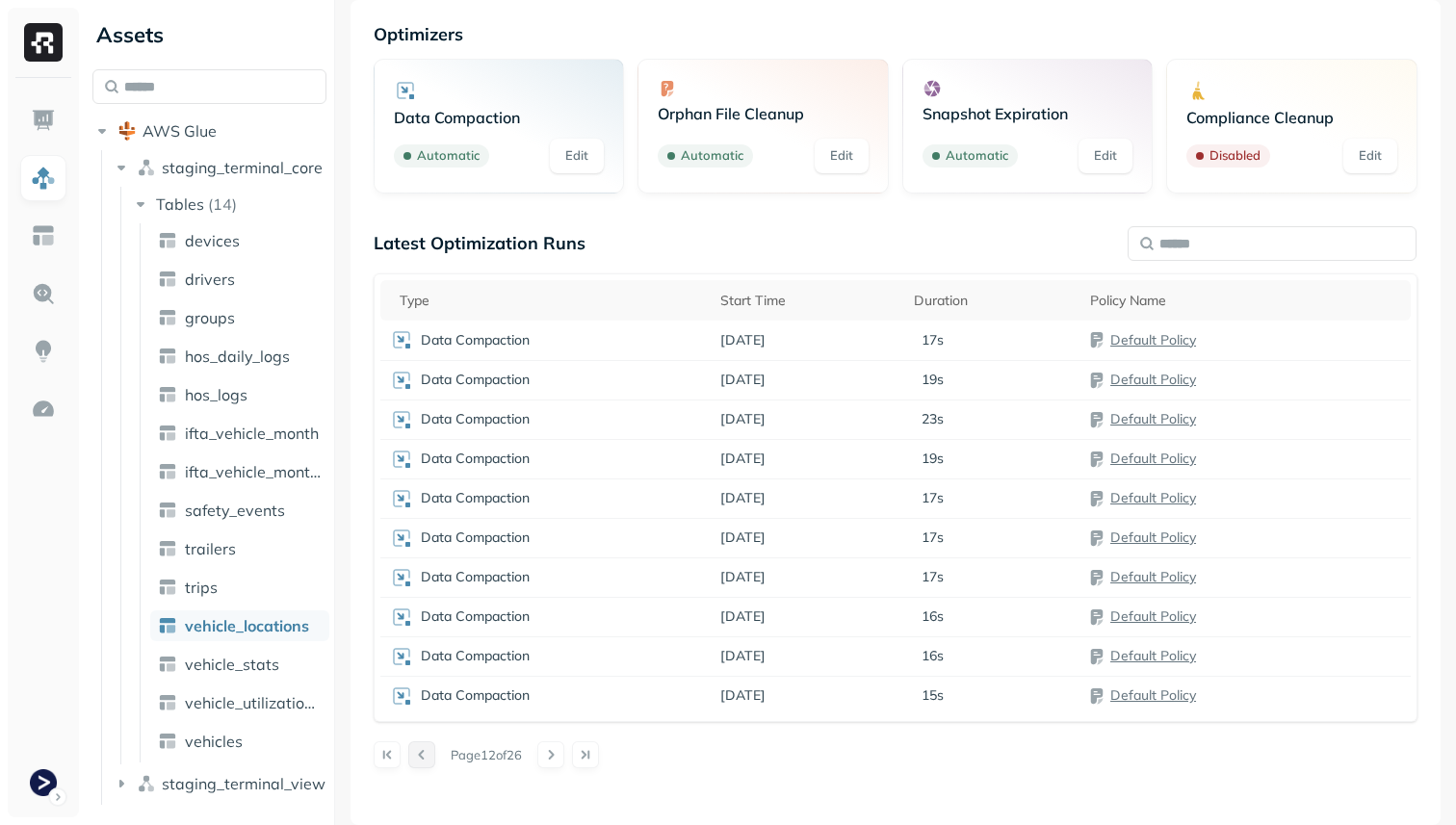
click at [421, 747] on button at bounding box center [421, 754] width 27 height 27
click at [556, 749] on button at bounding box center [550, 754] width 27 height 27
click at [425, 749] on button at bounding box center [421, 754] width 27 height 27
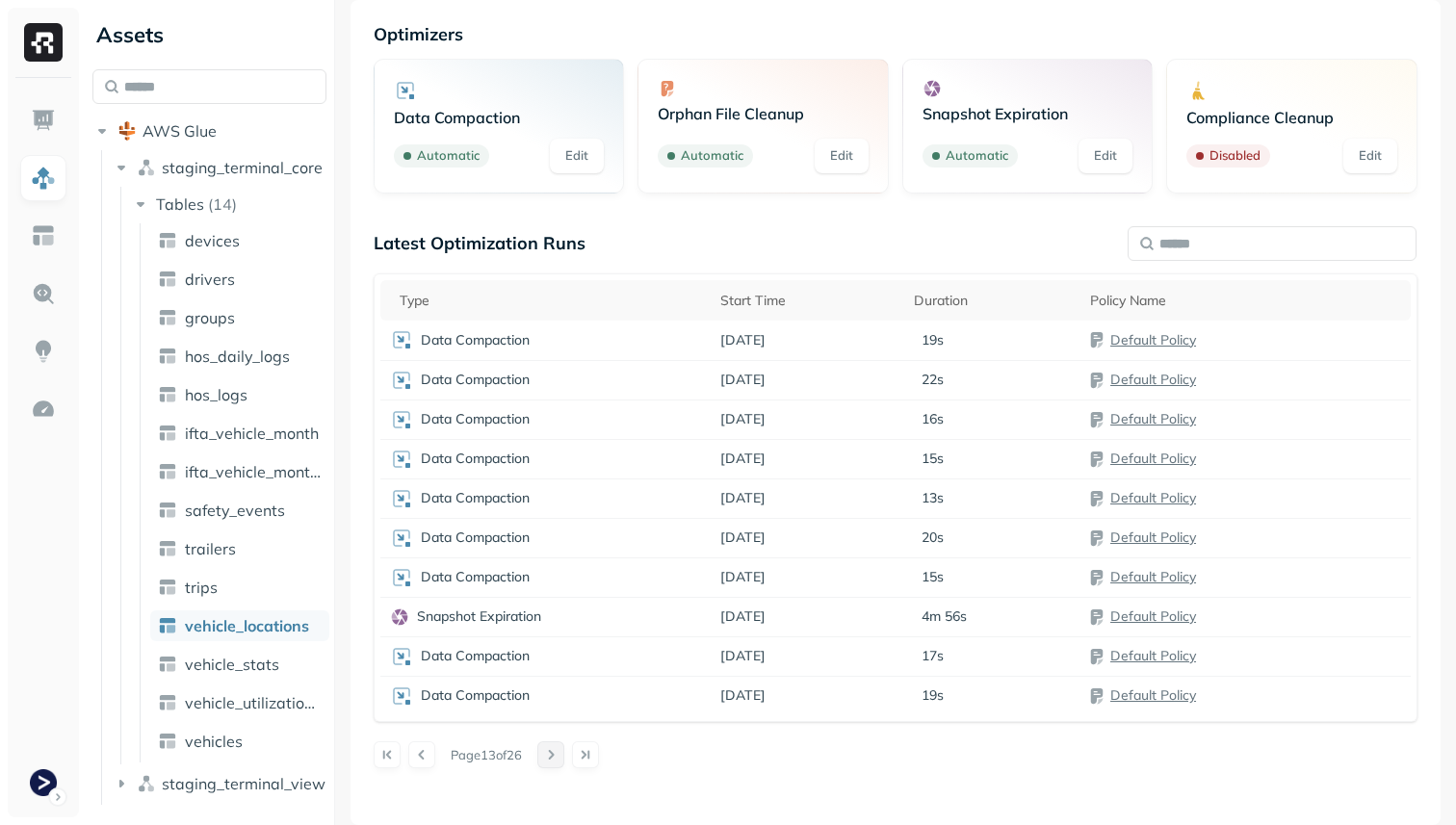
click at [558, 753] on button at bounding box center [550, 754] width 27 height 27
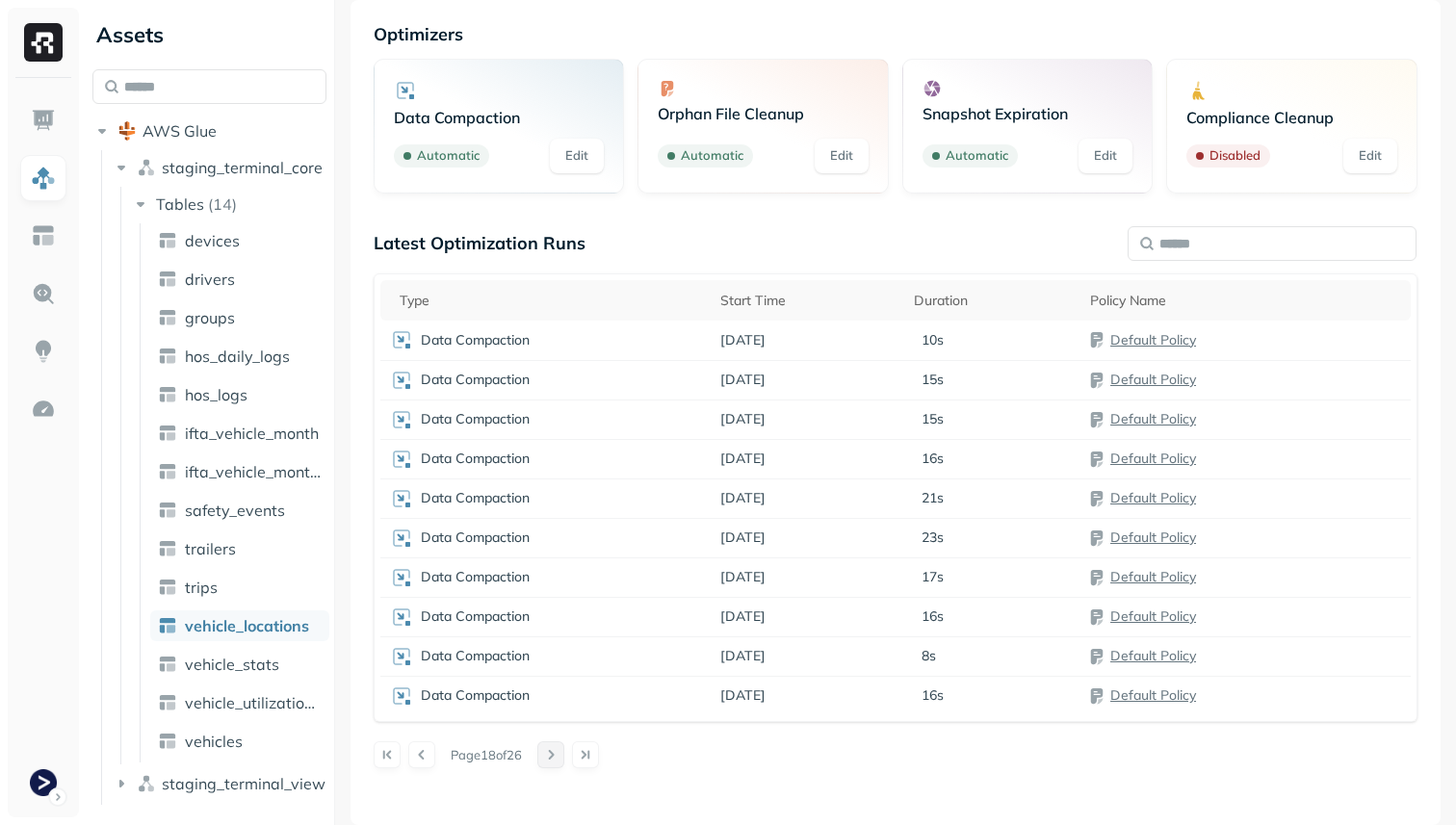
click at [558, 753] on button at bounding box center [550, 754] width 27 height 27
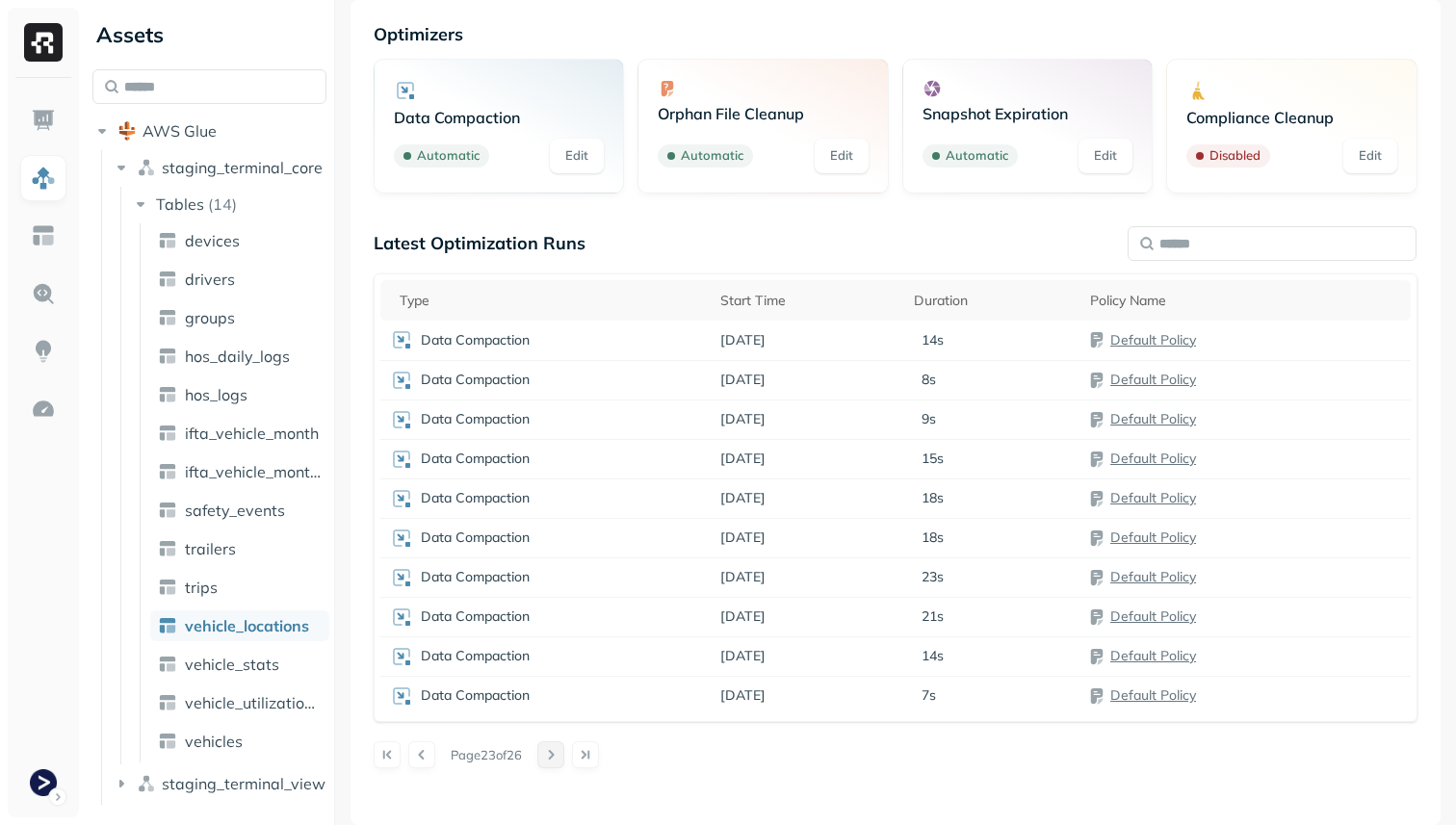
click at [558, 753] on button at bounding box center [550, 754] width 27 height 27
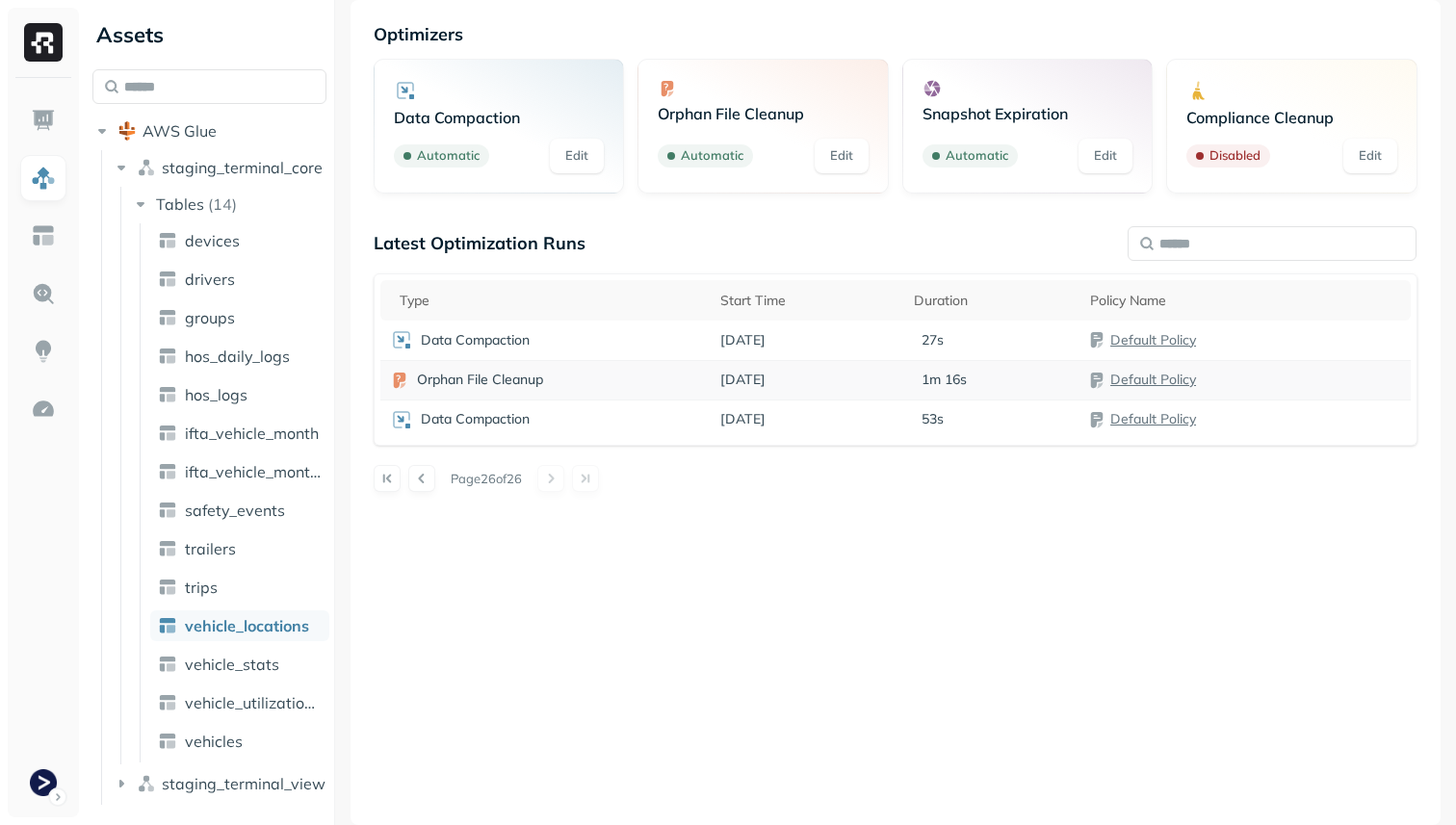
click at [510, 392] on td "Orphan File Cleanup" at bounding box center [545, 379] width 330 height 39
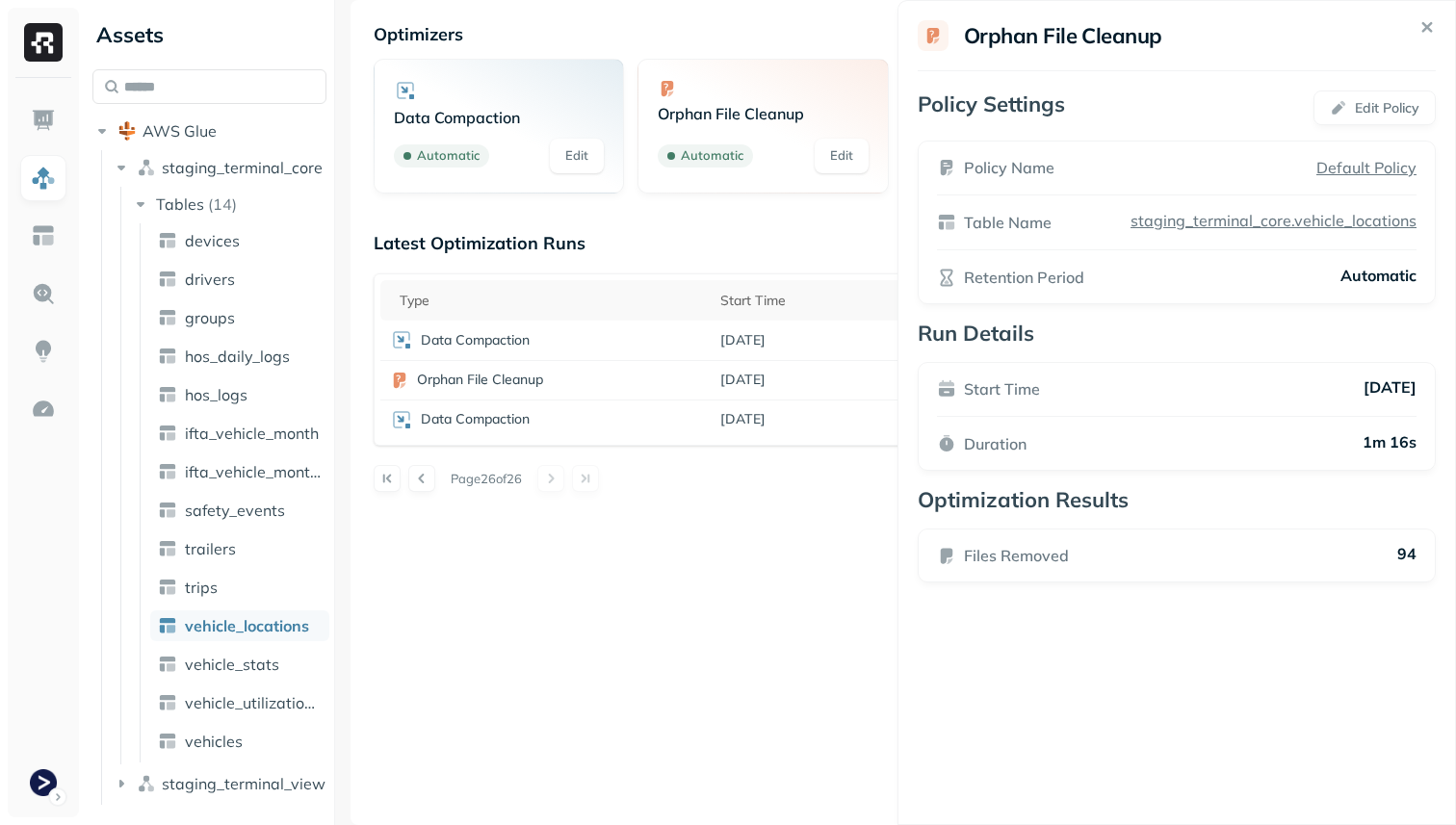
click at [833, 618] on html "Assets AWS Glue staging_terminal_core Tables ( 14 ) devices drivers groups hos_…" at bounding box center [728, 412] width 1456 height 825
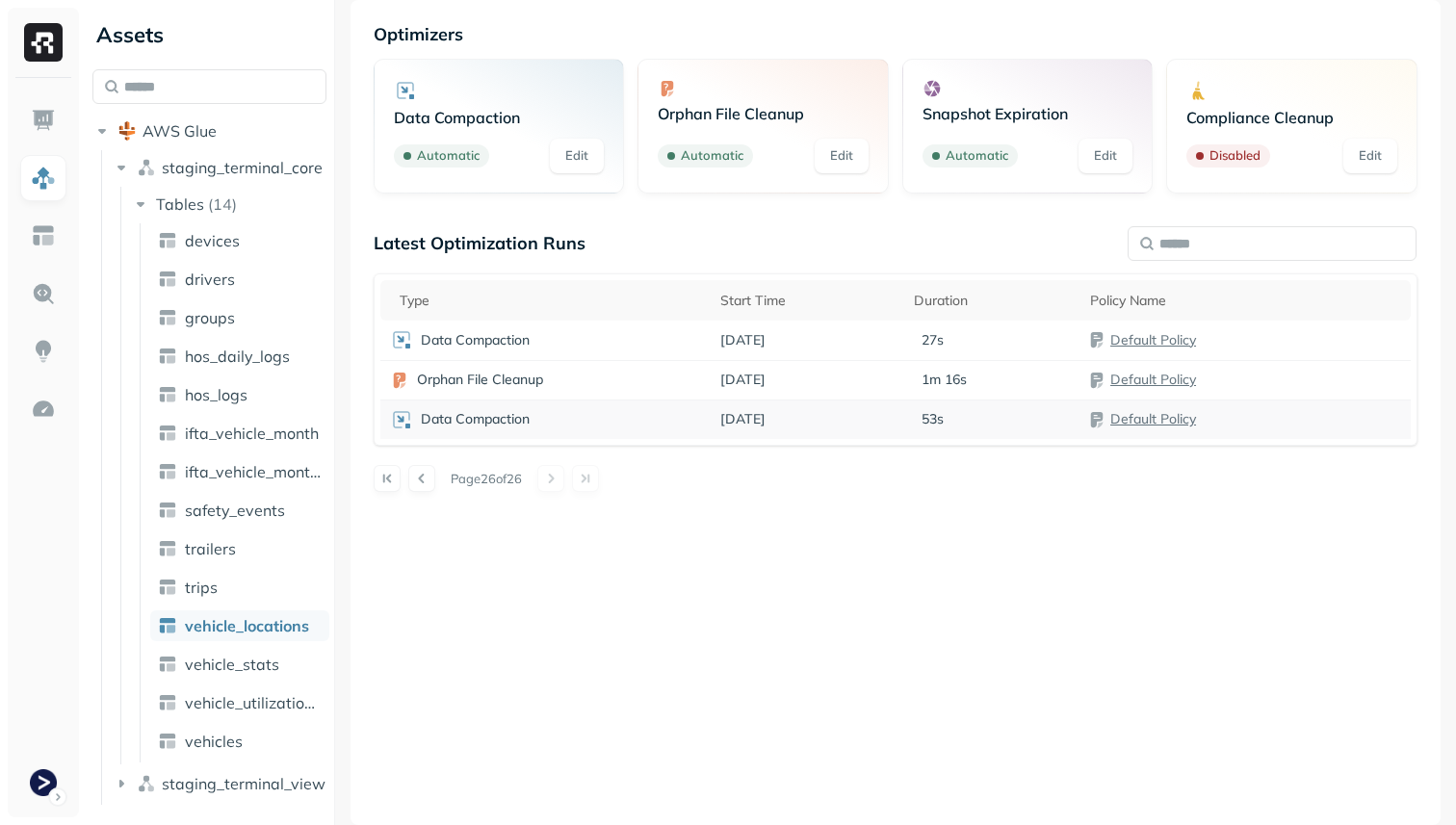
scroll to position [0, 0]
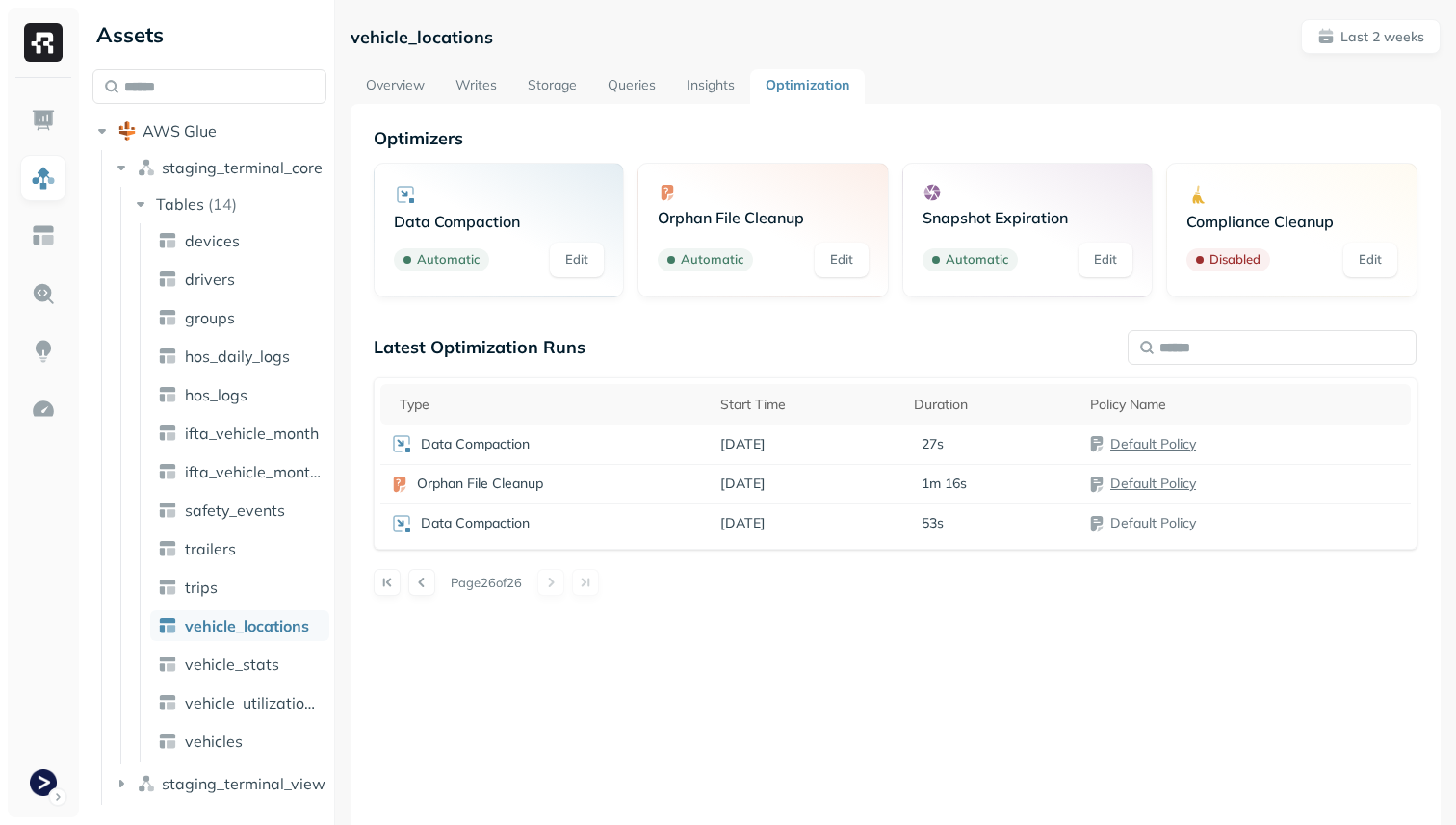
click at [408, 78] on link "Overview" at bounding box center [395, 86] width 90 height 34
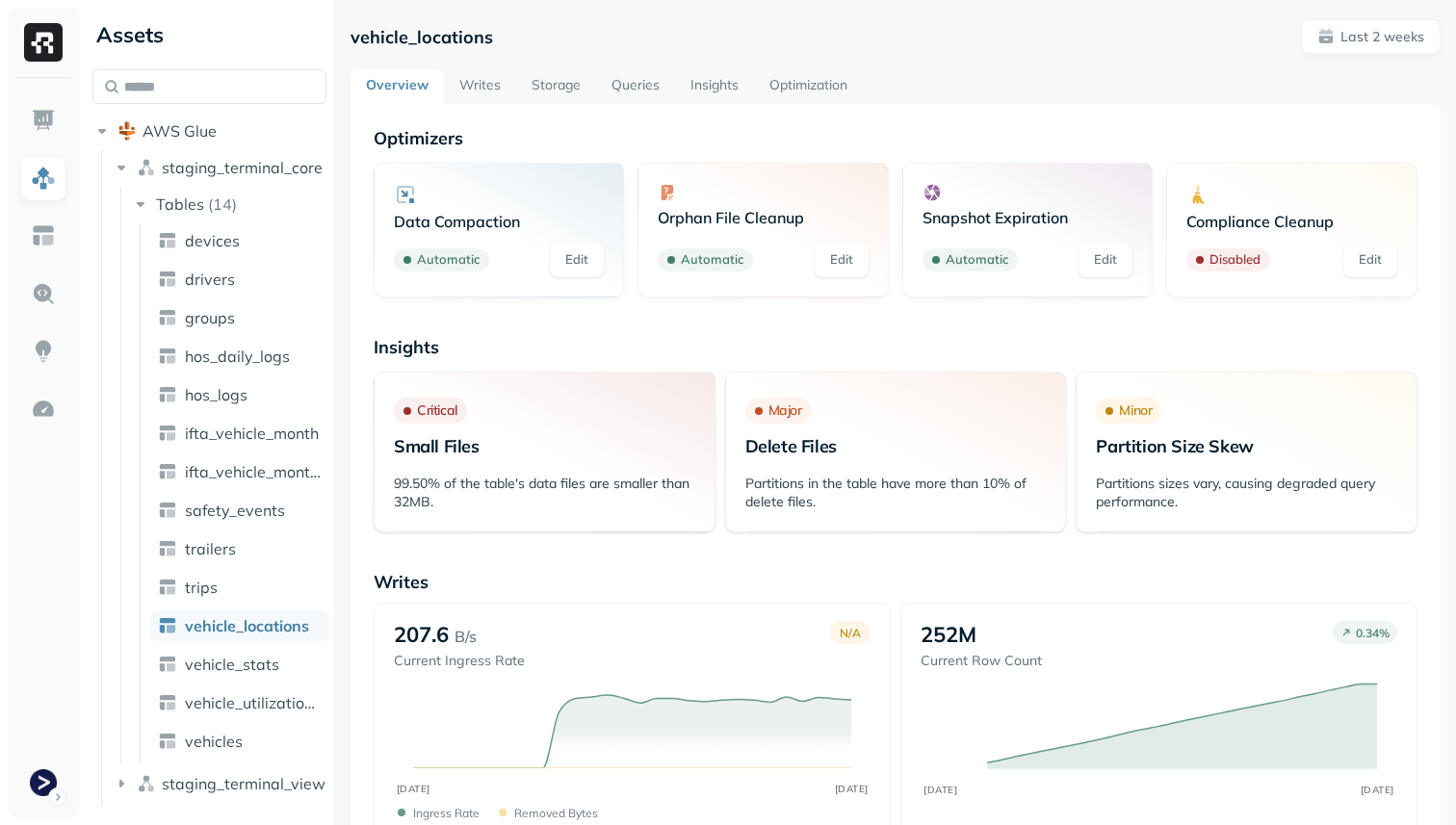
click at [819, 405] on h3 "Major Delete Files" at bounding box center [896, 430] width 302 height 65
click at [491, 87] on link "Writes" at bounding box center [479, 86] width 72 height 34
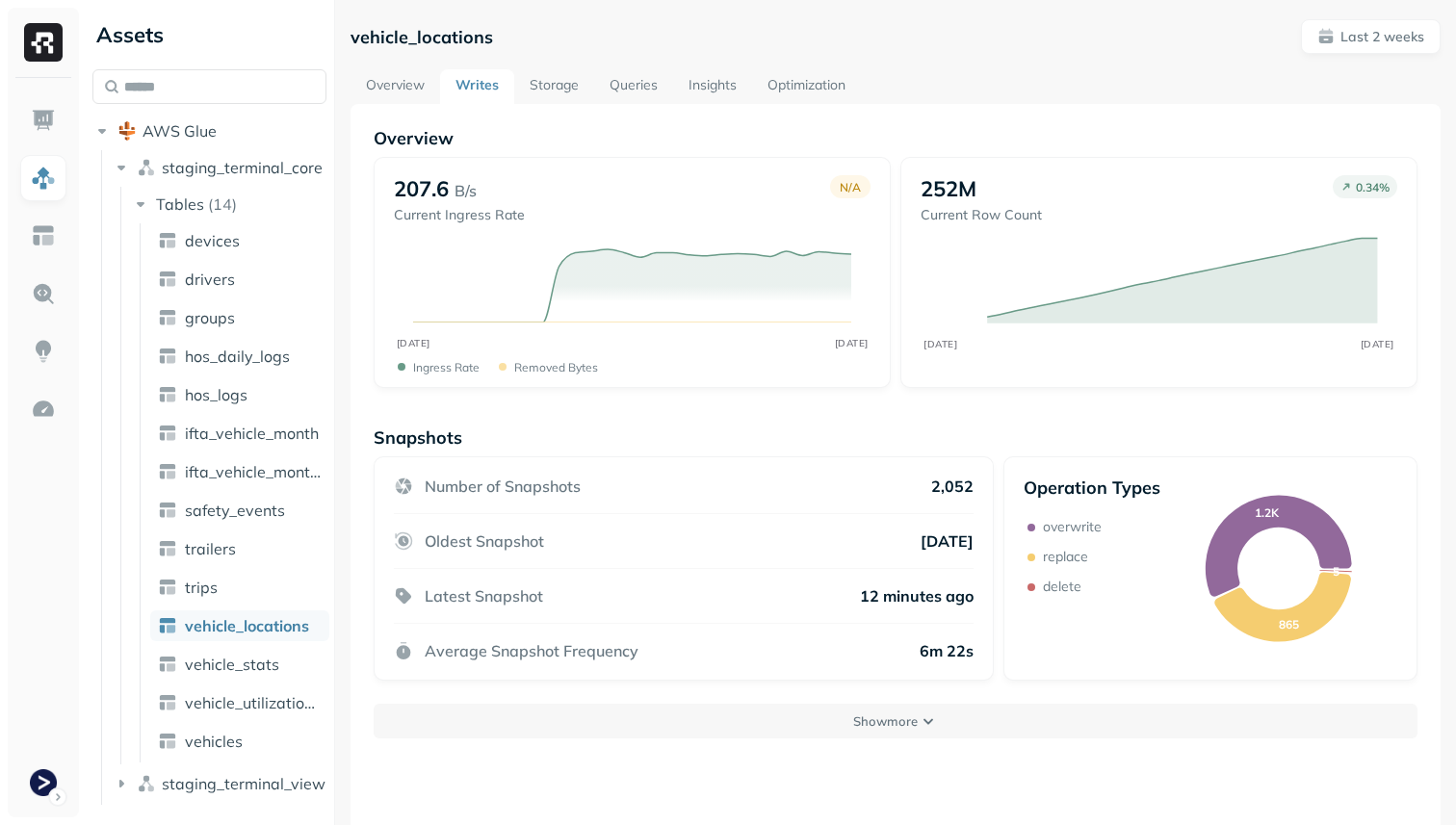
click at [543, 89] on link "Storage" at bounding box center [554, 86] width 80 height 34
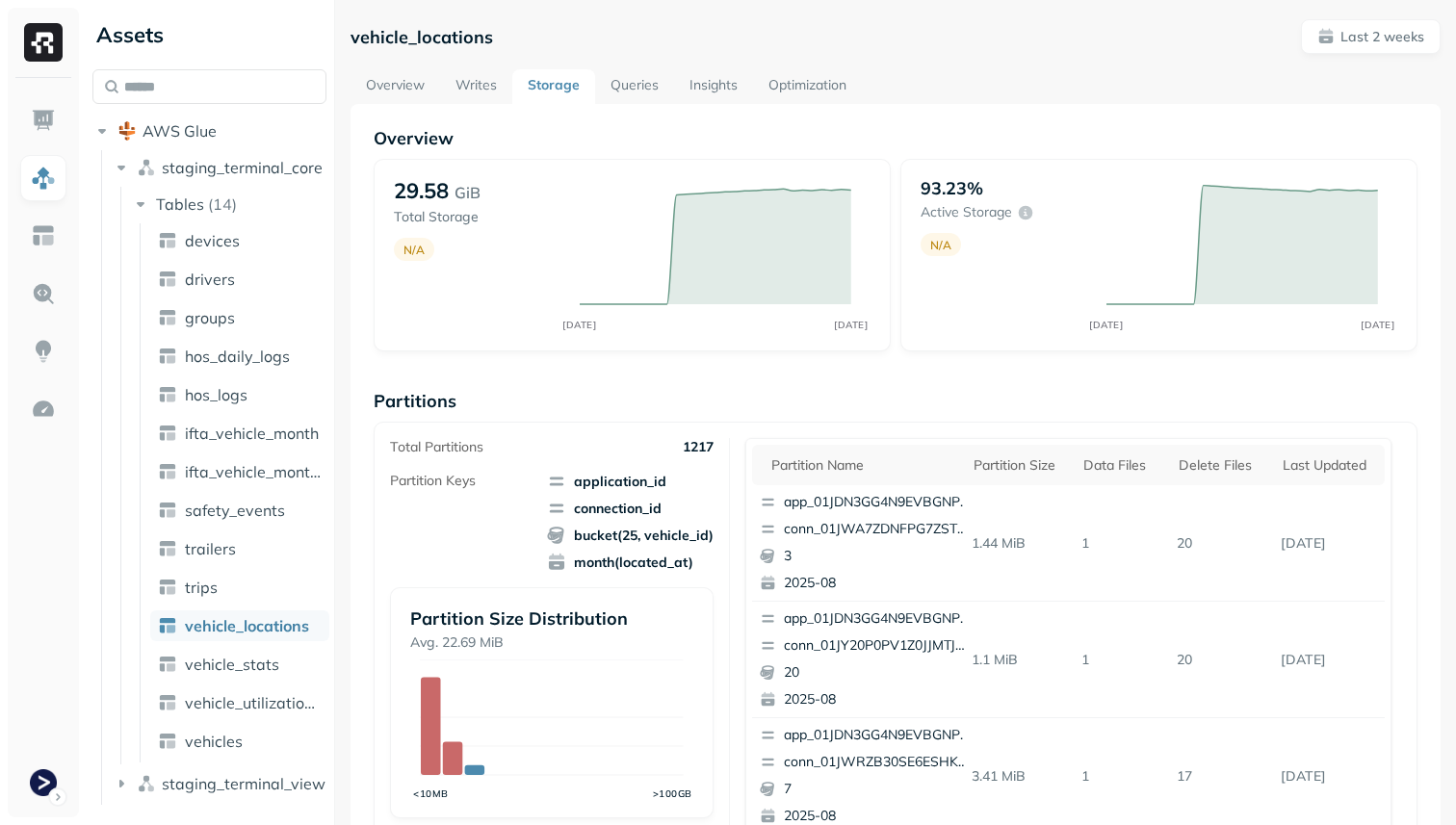
click at [627, 84] on link "Queries" at bounding box center [635, 86] width 79 height 34
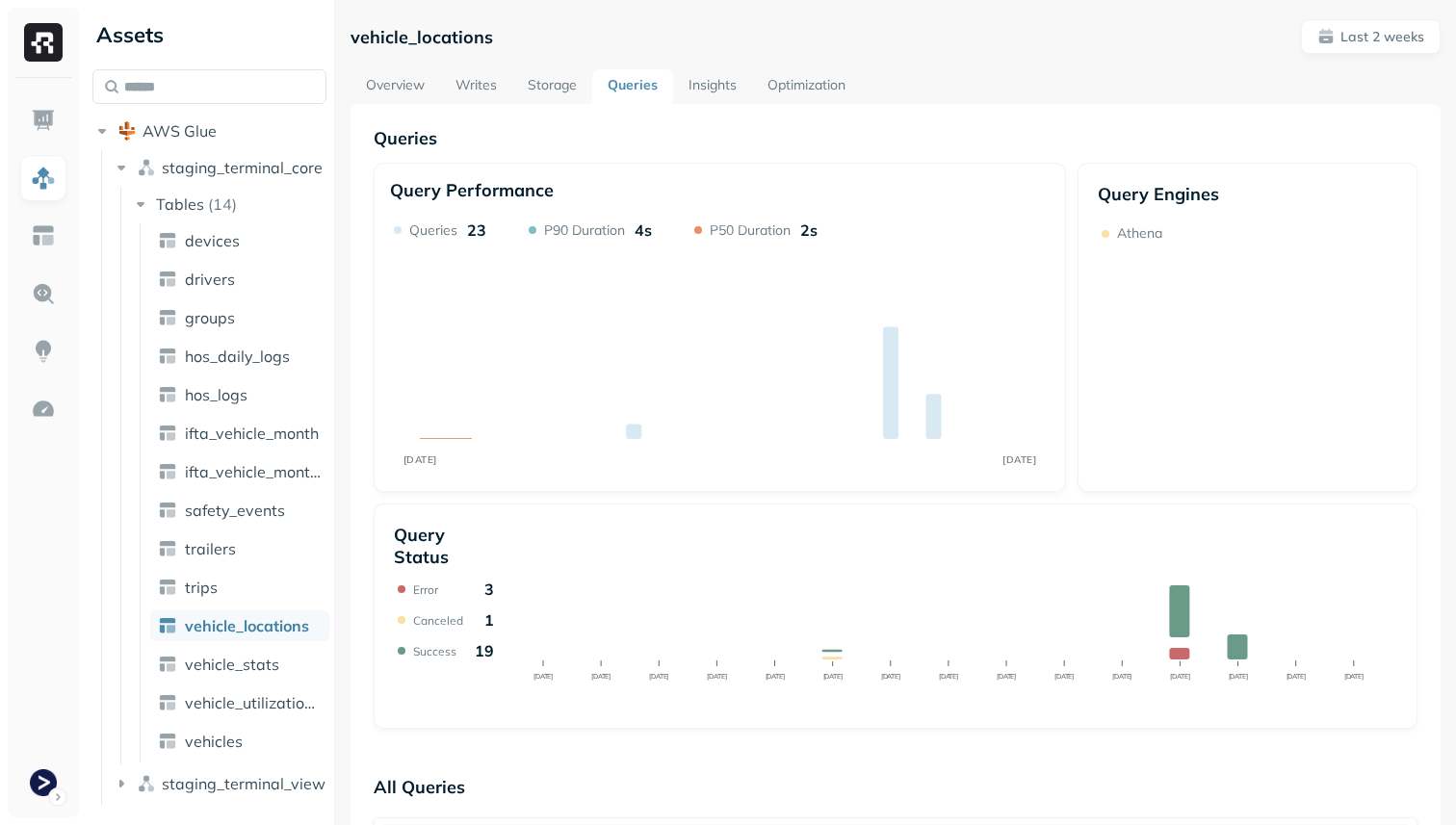
click at [503, 85] on link "Writes" at bounding box center [475, 86] width 72 height 34
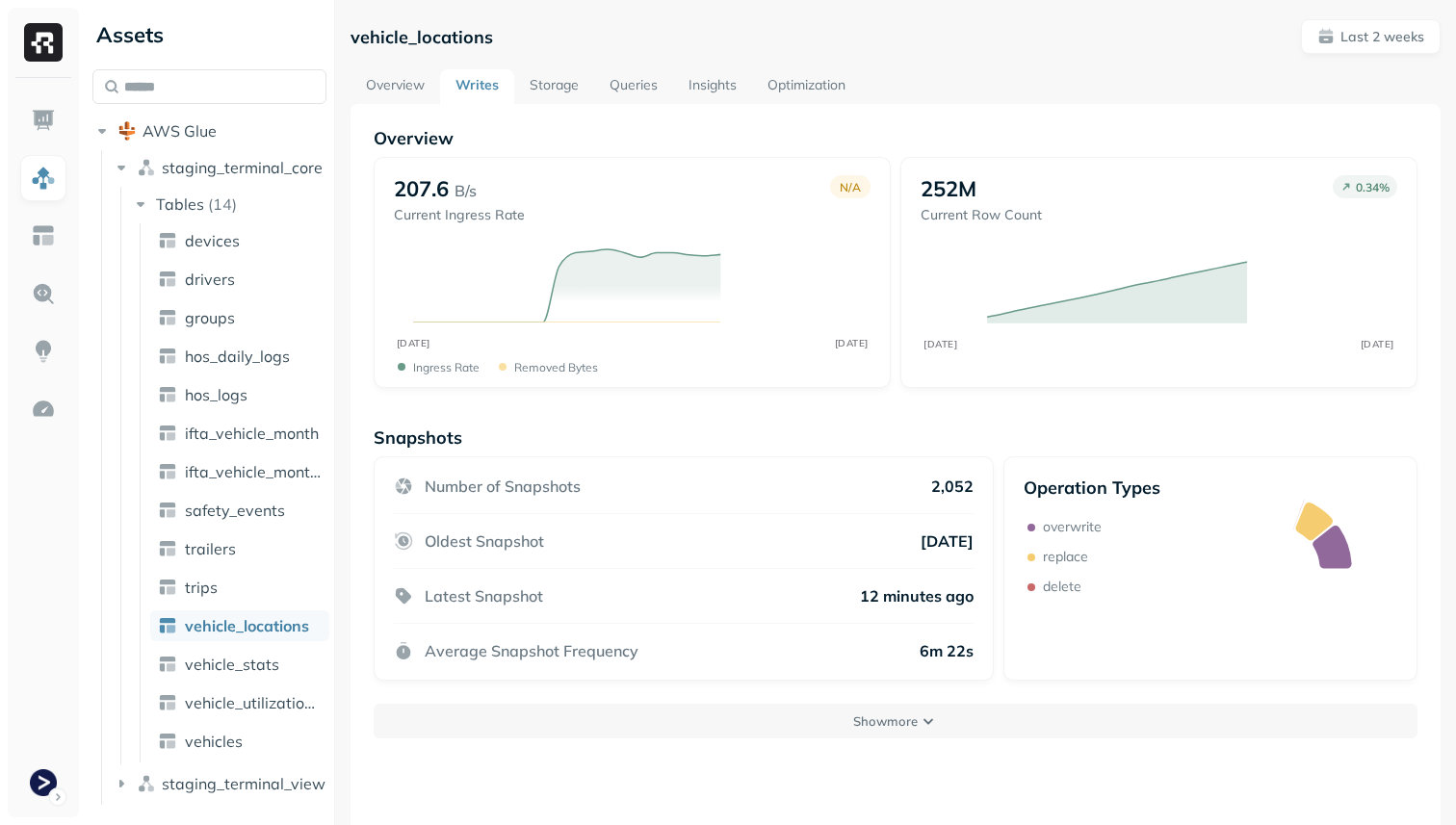
scroll to position [104, 0]
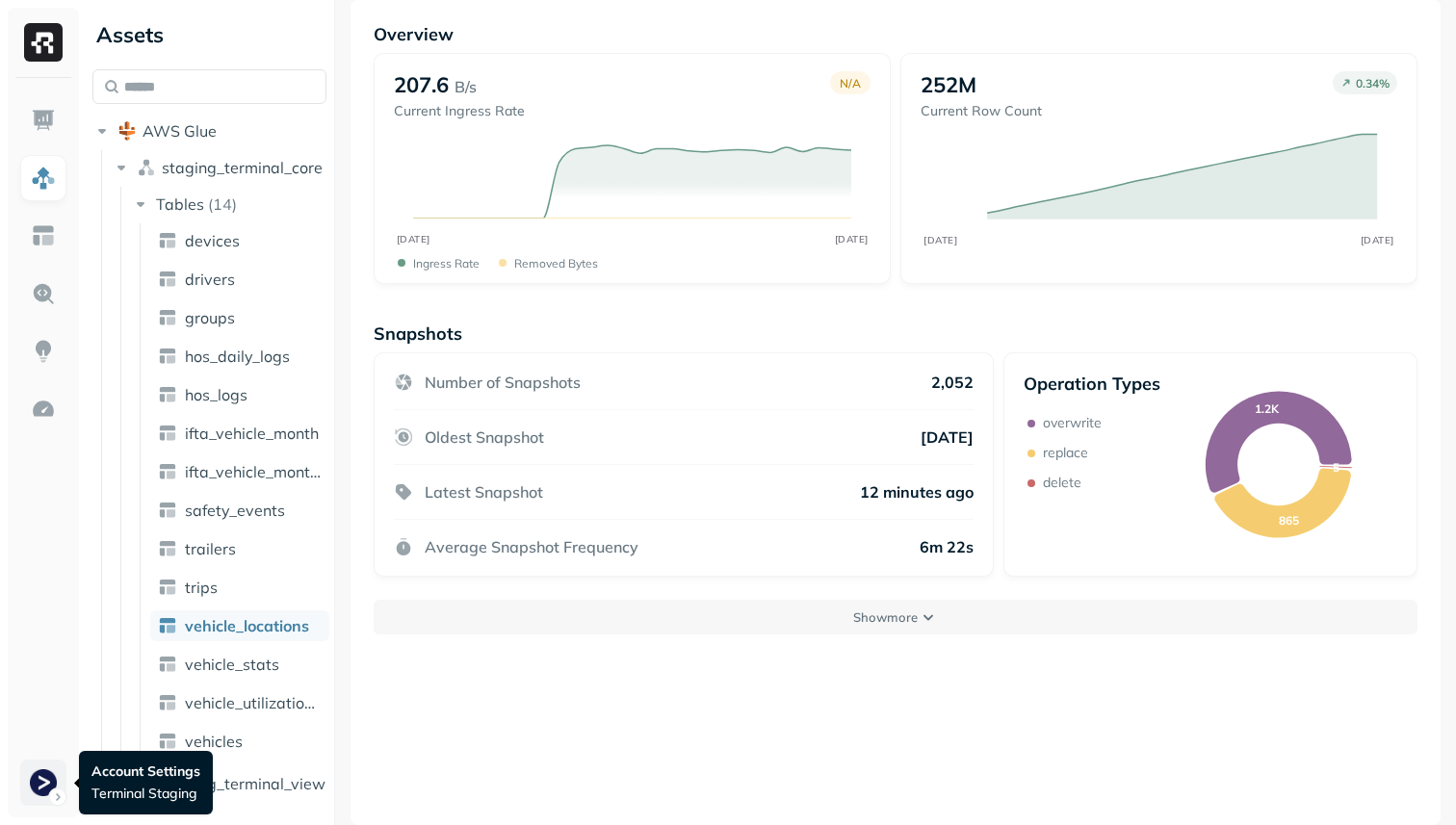
click at [48, 768] on html "Assets AWS Glue staging_terminal_core Tables ( 14 ) devices drivers groups hos_…" at bounding box center [728, 412] width 1456 height 825
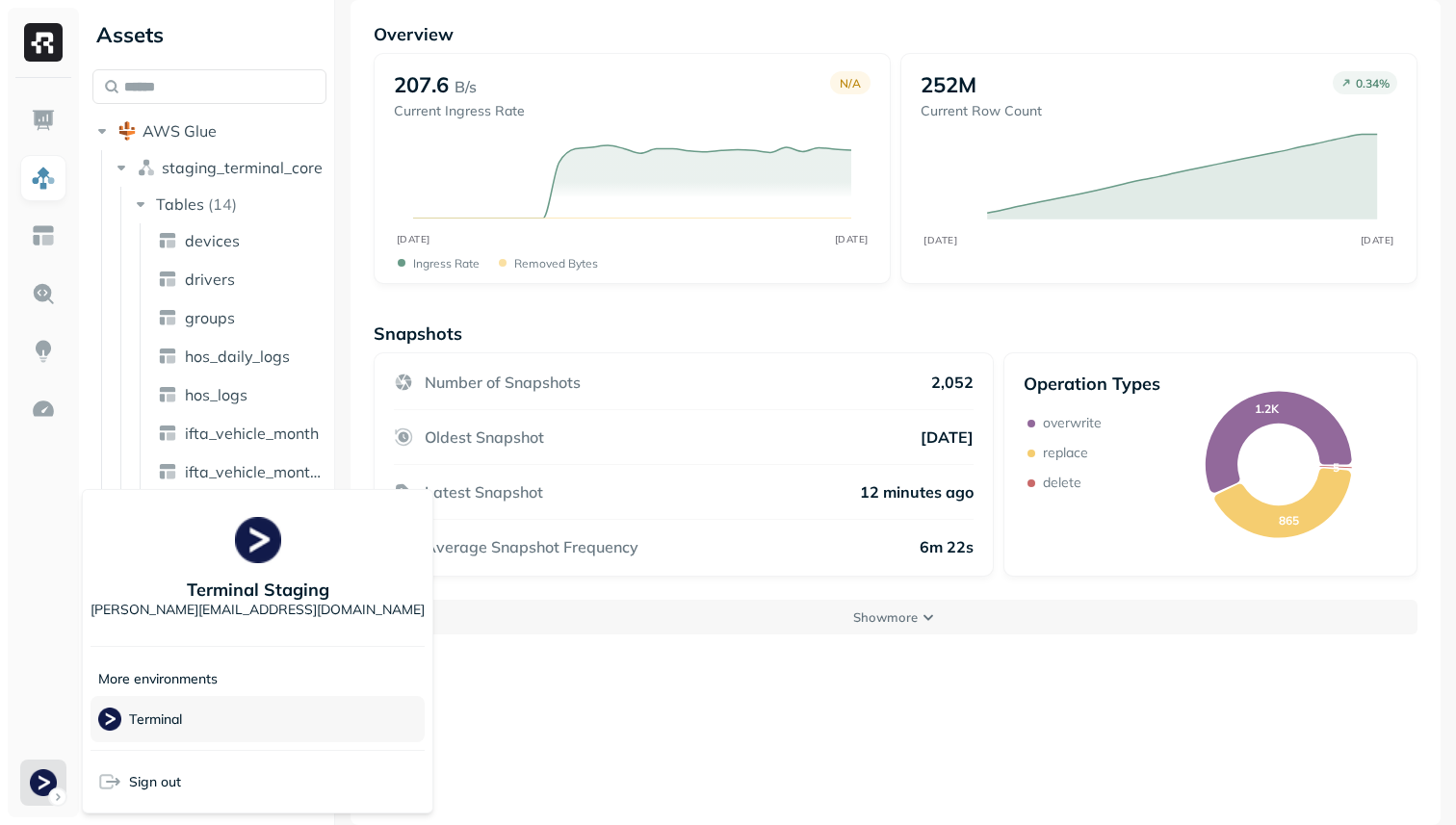
click at [202, 716] on div "Terminal" at bounding box center [257, 719] width 334 height 46
